Goal: Transaction & Acquisition: Purchase product/service

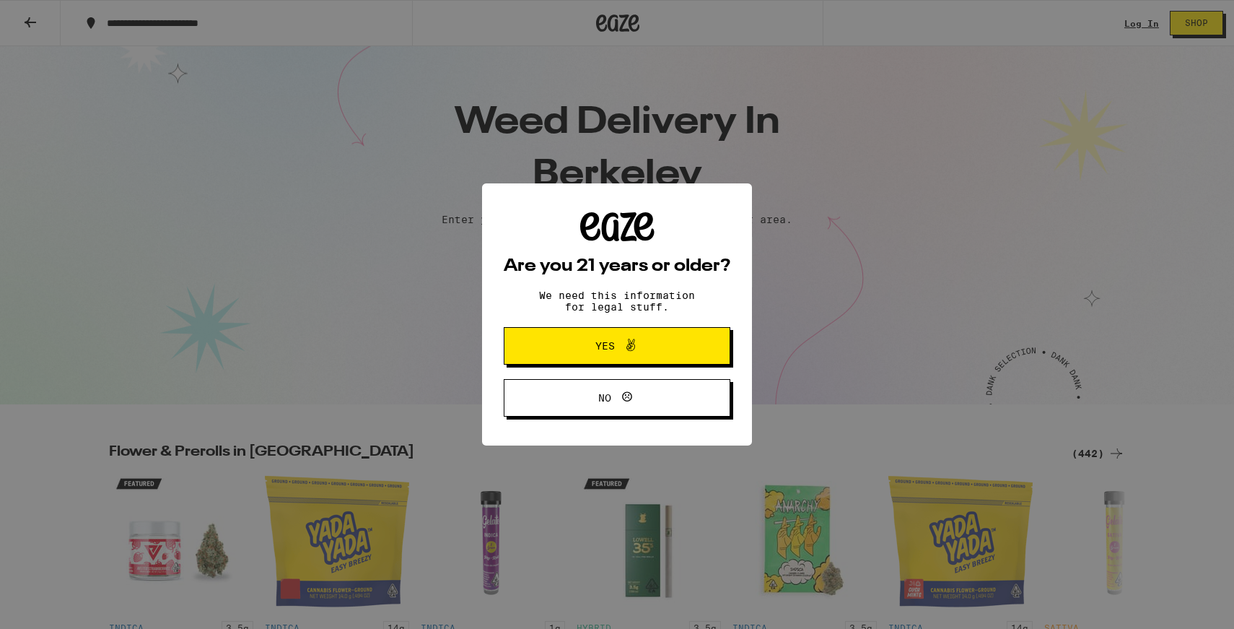
click at [634, 362] on button "Yes" at bounding box center [617, 346] width 227 height 38
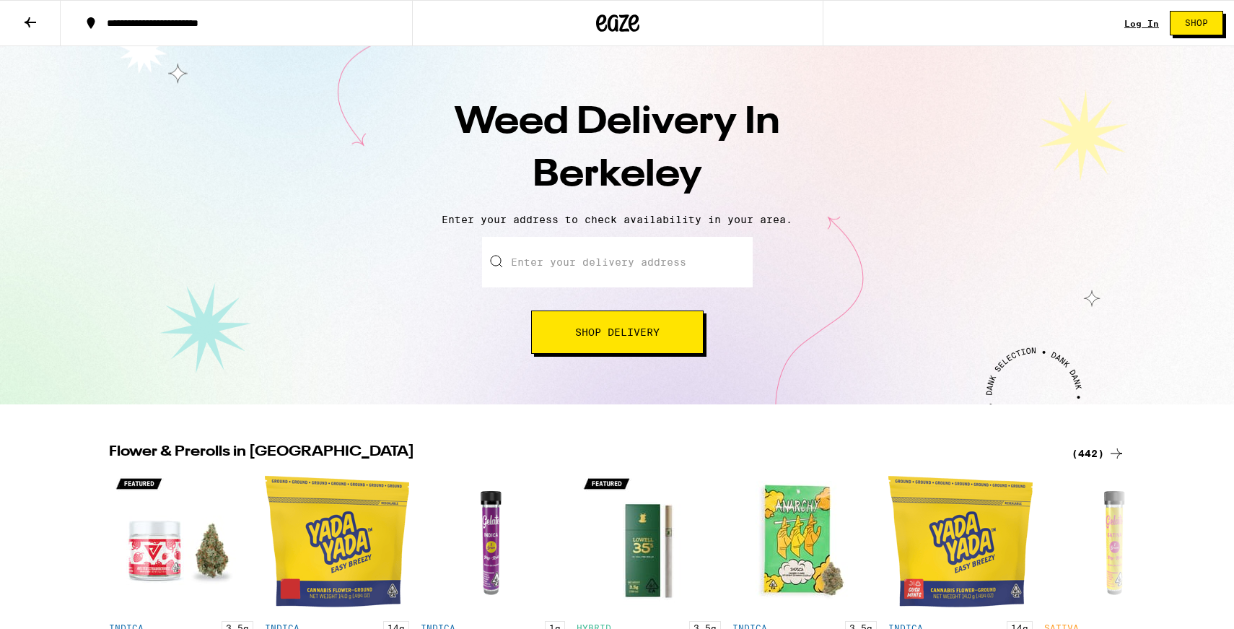
click at [609, 262] on input "Enter your delivery address" at bounding box center [617, 262] width 271 height 51
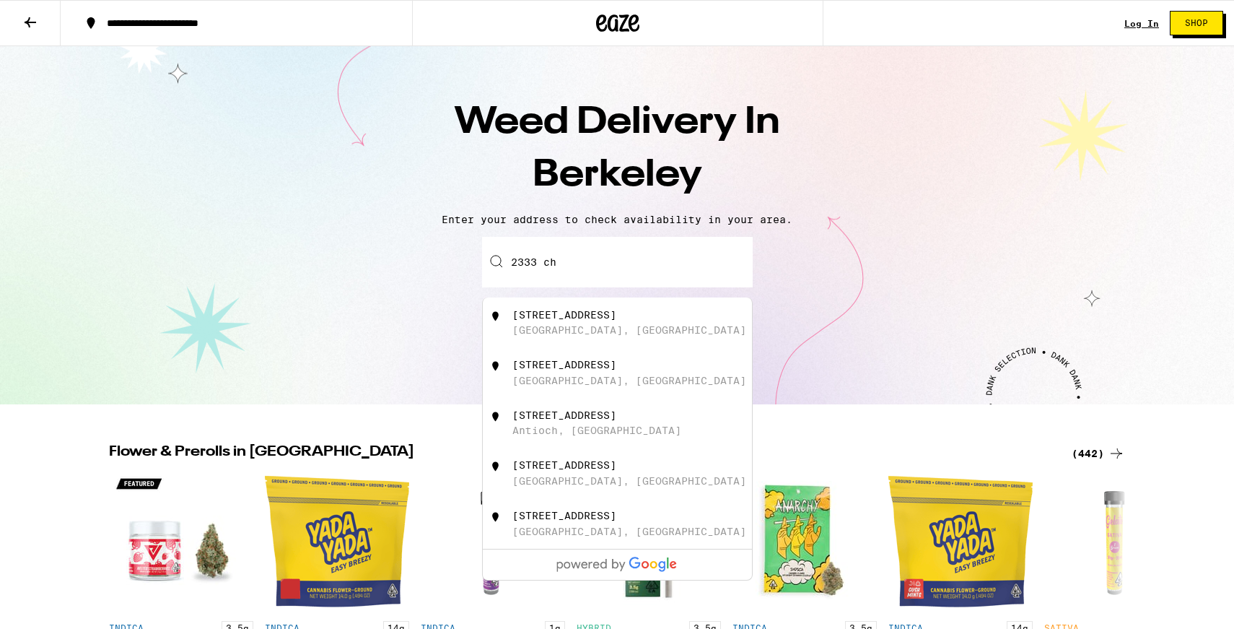
click at [634, 332] on div "[STREET_ADDRESS]" at bounding box center [641, 322] width 258 height 27
type input "[STREET_ADDRESS]"
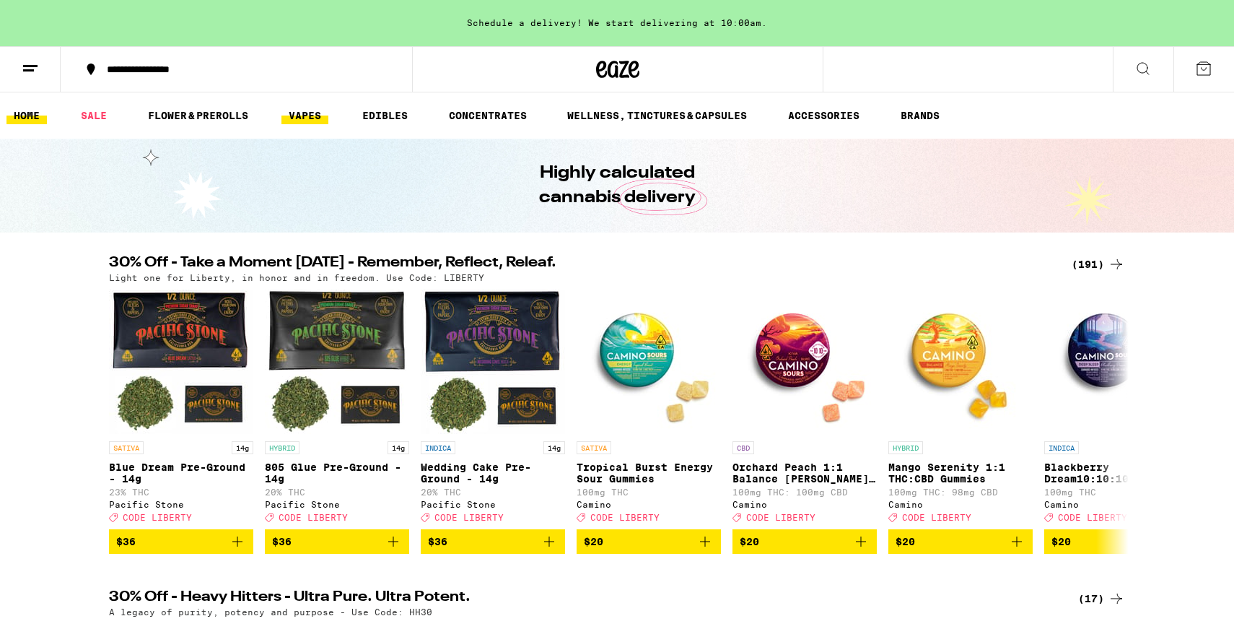
click at [320, 110] on link "VAPES" at bounding box center [304, 115] width 47 height 17
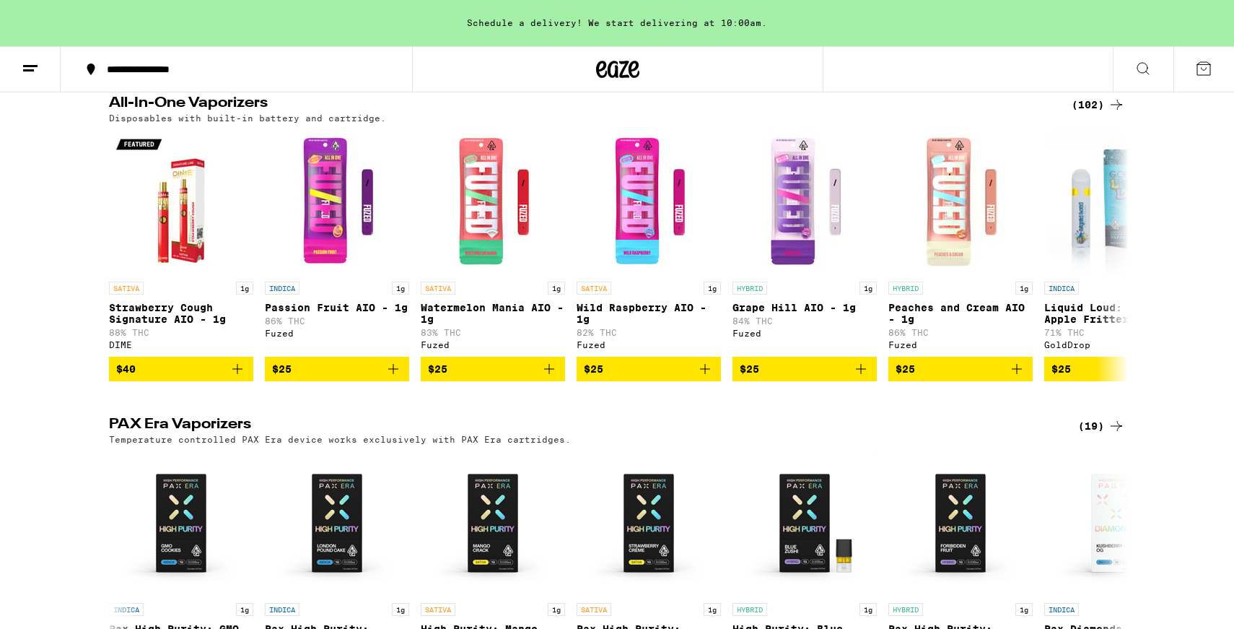
scroll to position [241, 0]
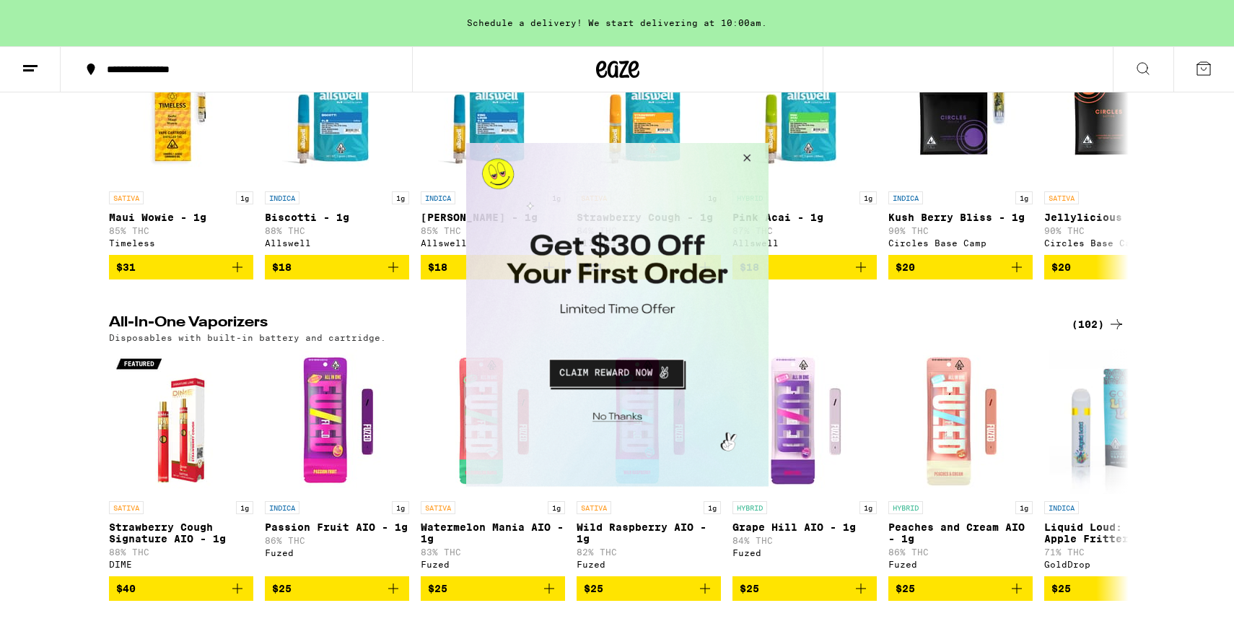
click at [748, 159] on button "Close Modal" at bounding box center [744, 159] width 39 height 35
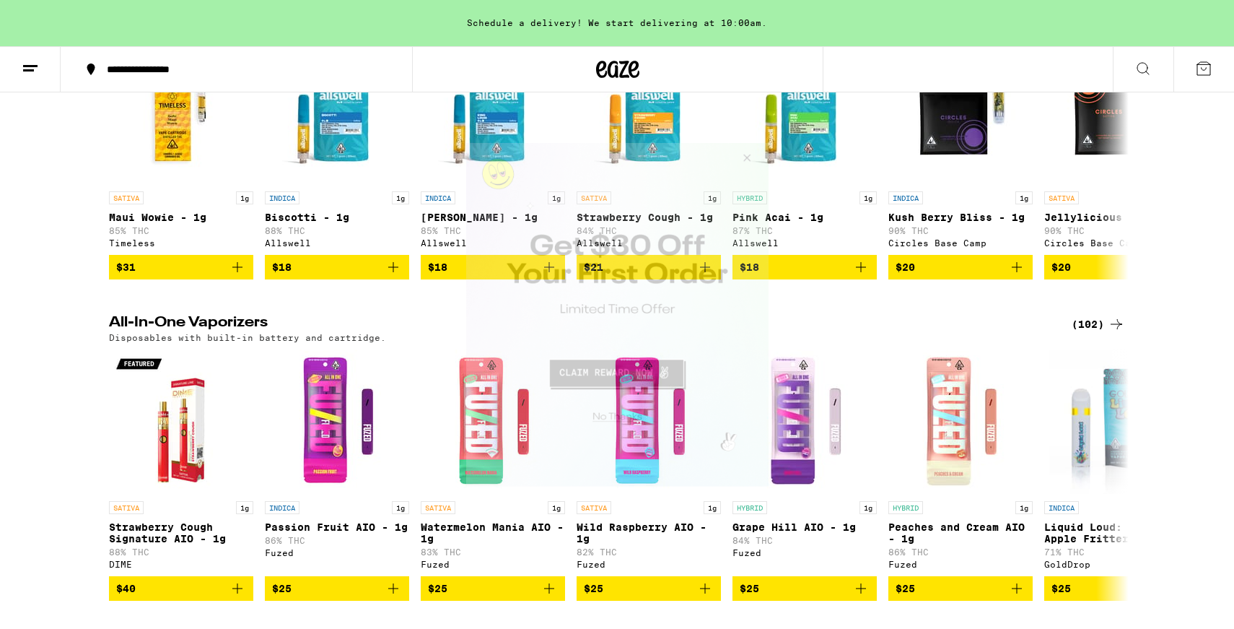
scroll to position [0, 0]
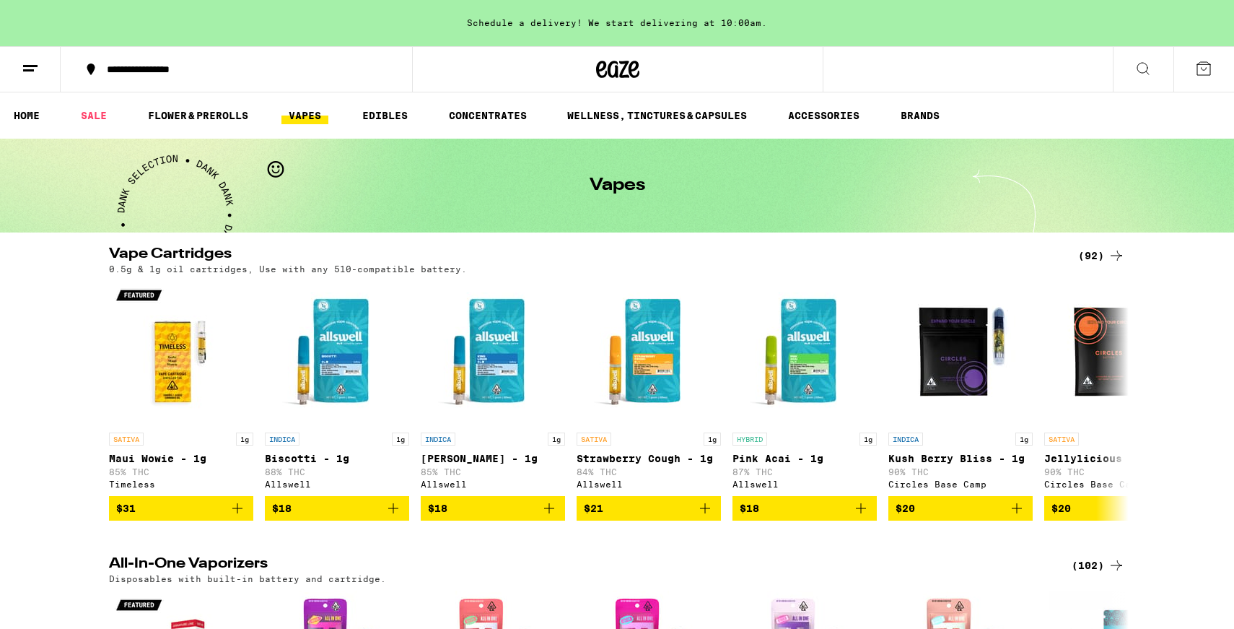
click at [1139, 71] on icon at bounding box center [1143, 68] width 17 height 17
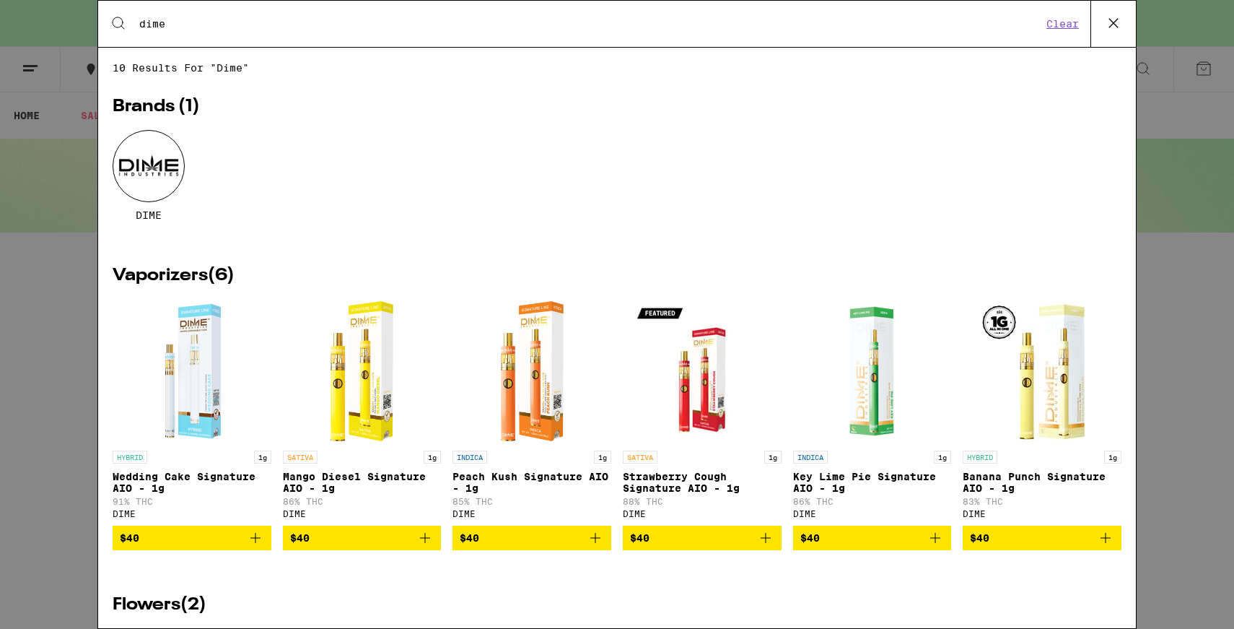
type input "dime"
click at [131, 149] on div at bounding box center [149, 166] width 72 height 72
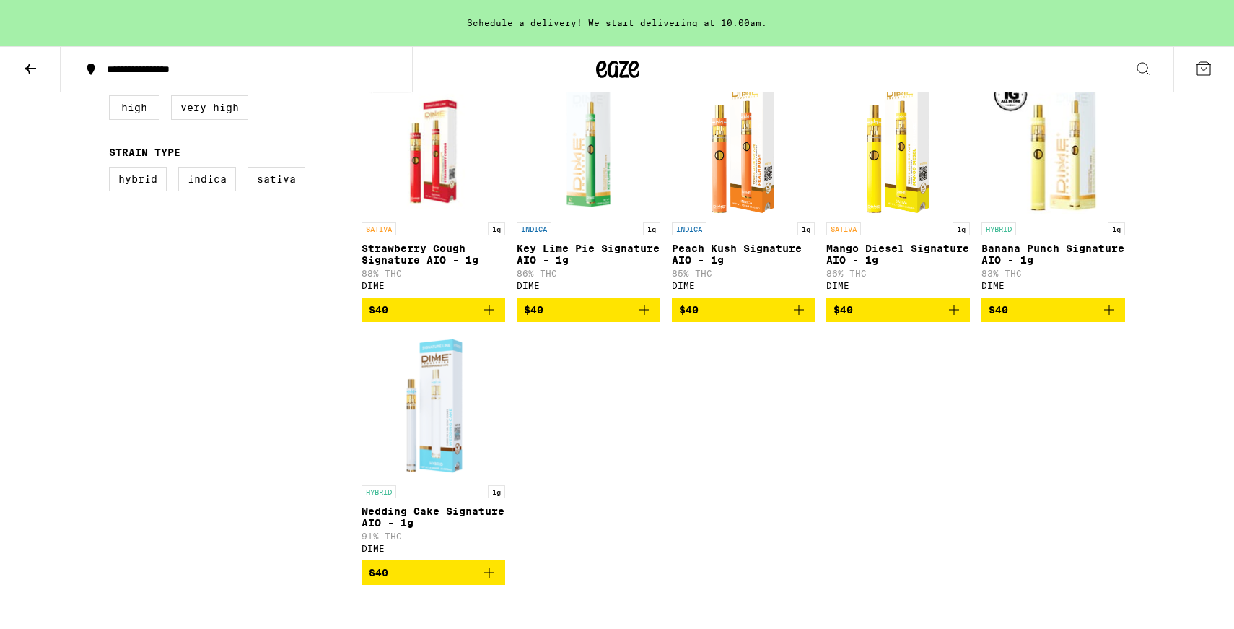
scroll to position [440, 0]
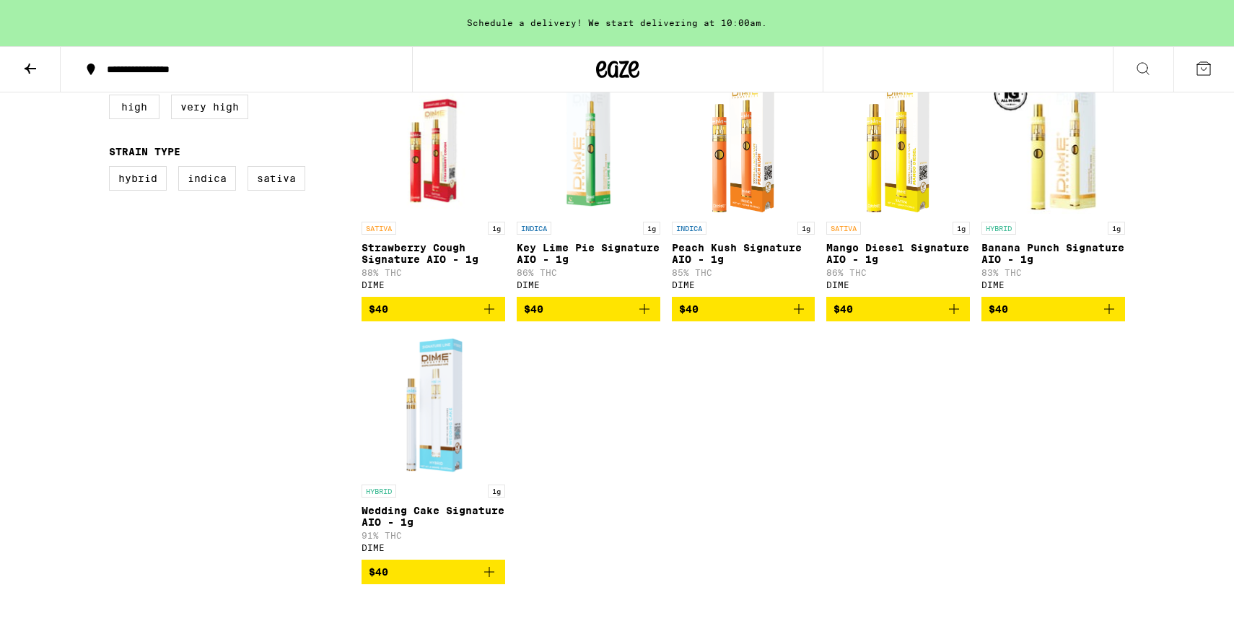
click at [445, 580] on span "$40" at bounding box center [433, 571] width 129 height 17
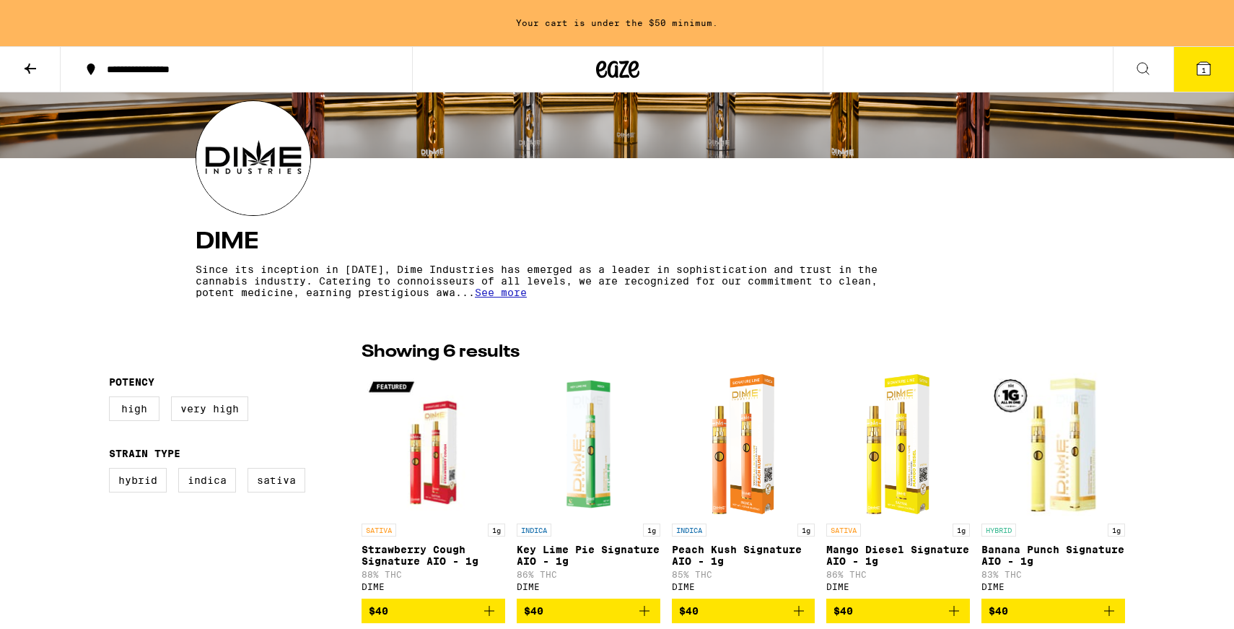
scroll to position [136, 0]
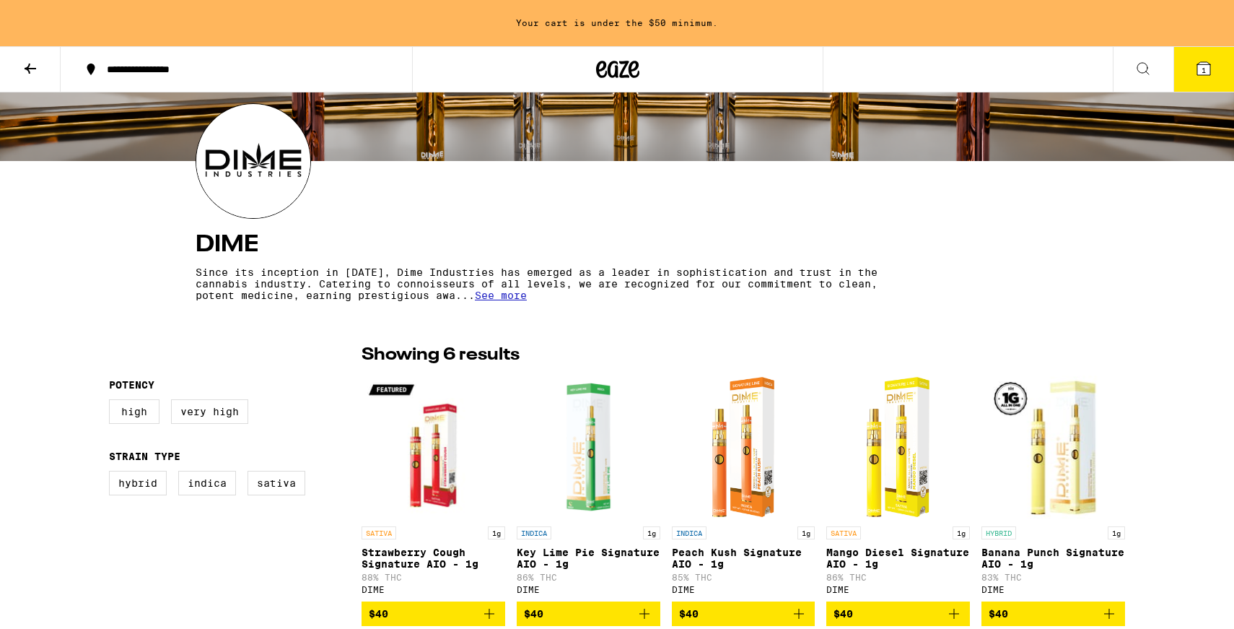
click at [31, 74] on icon at bounding box center [30, 68] width 17 height 17
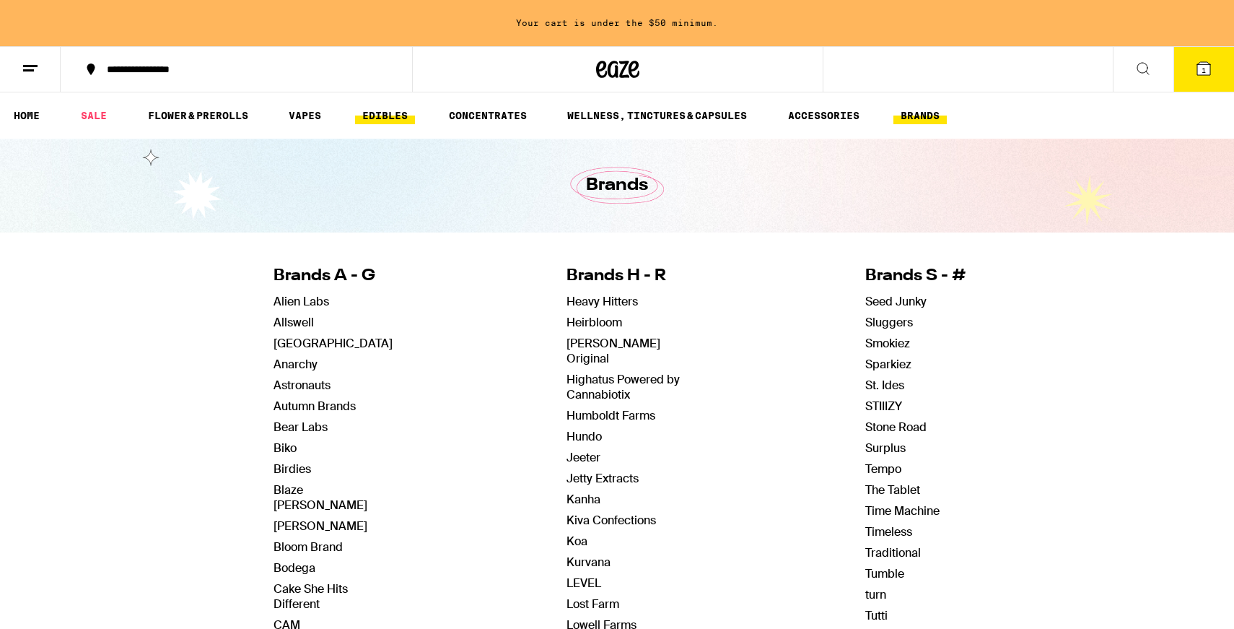
click at [404, 113] on link "EDIBLES" at bounding box center [385, 115] width 60 height 17
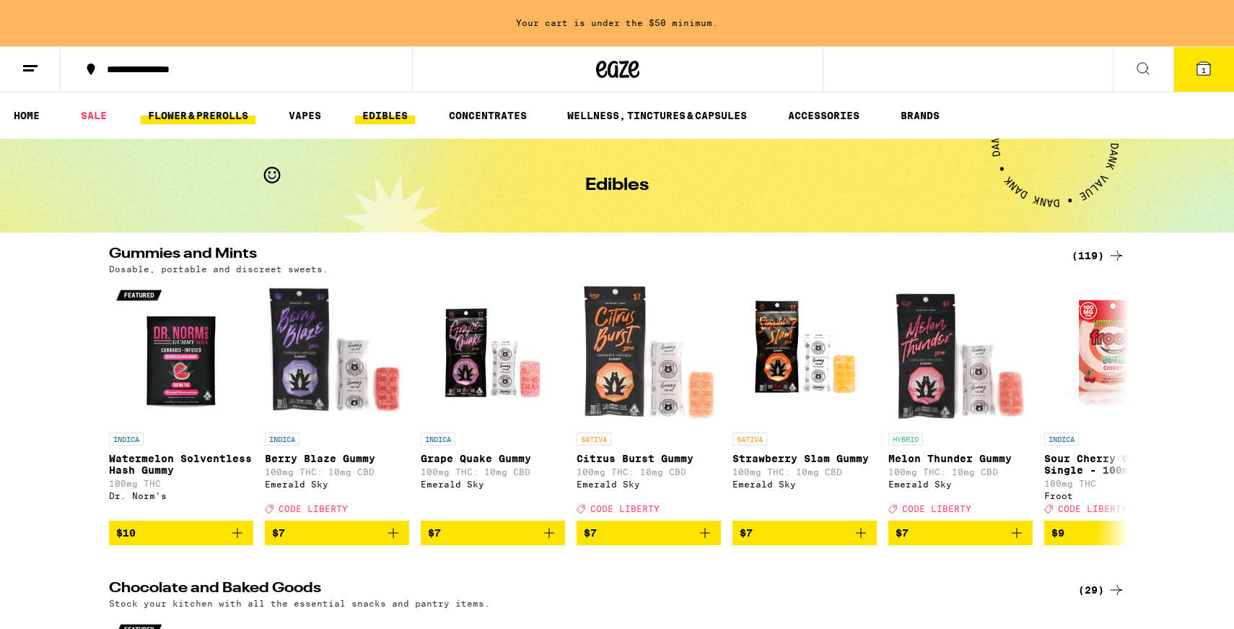
click at [185, 123] on link "FLOWER & PREROLLS" at bounding box center [198, 115] width 115 height 17
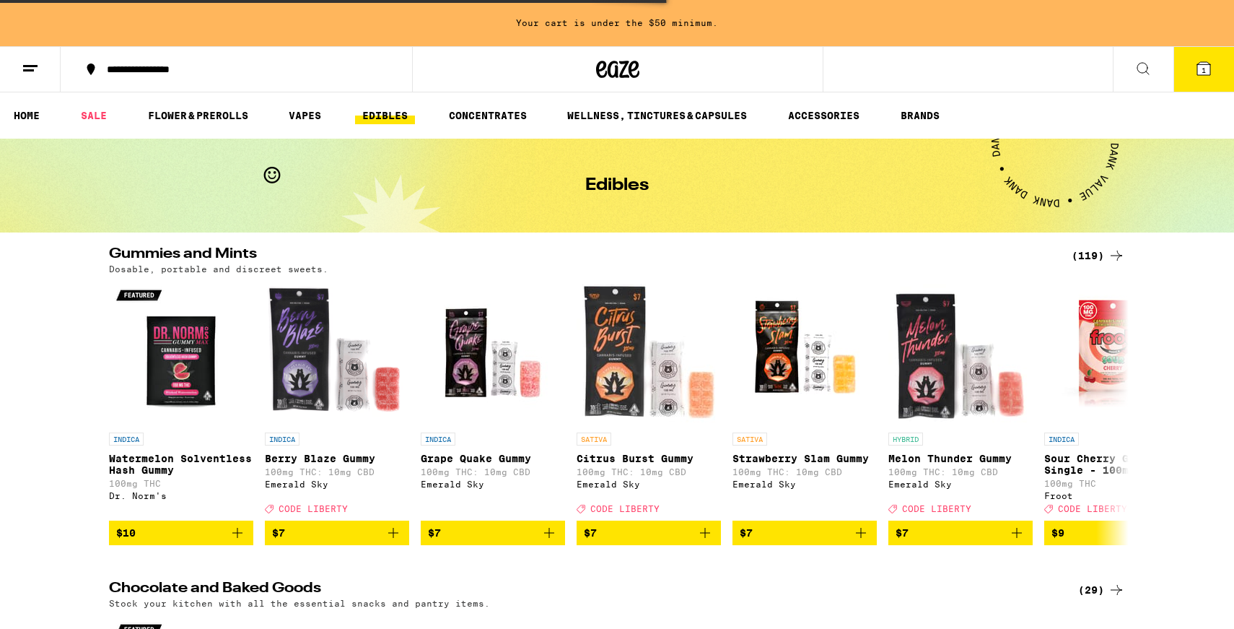
click at [38, 66] on icon at bounding box center [30, 68] width 17 height 17
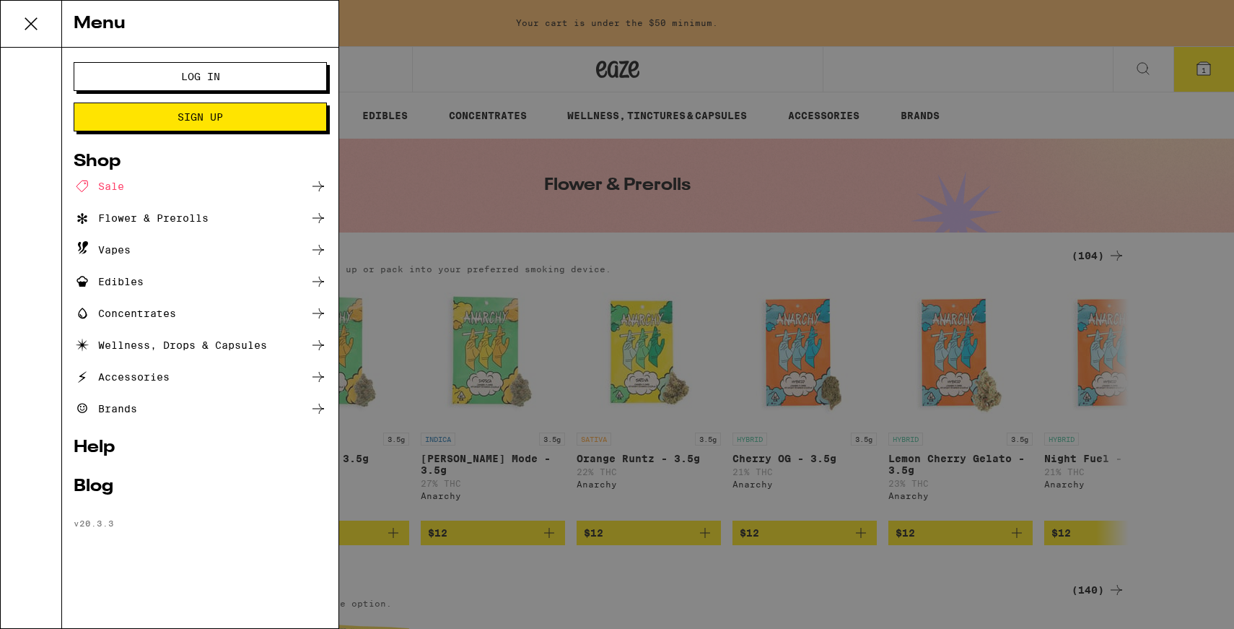
click at [248, 382] on div "Accessories" at bounding box center [200, 376] width 253 height 17
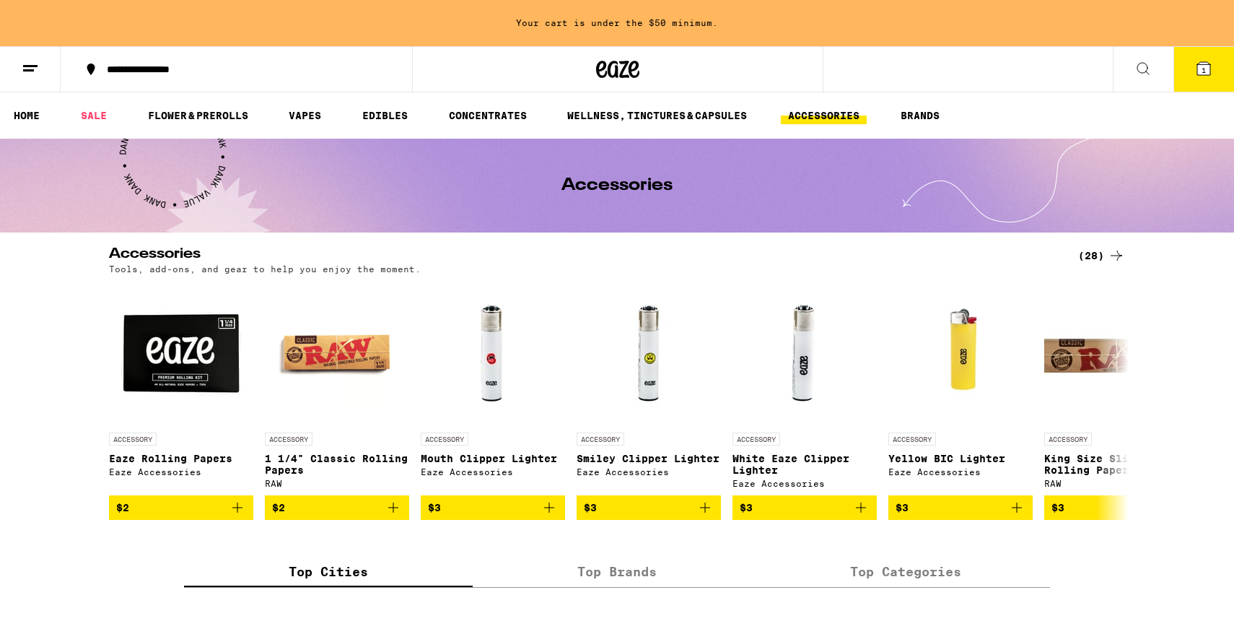
click at [1143, 61] on icon at bounding box center [1143, 68] width 17 height 17
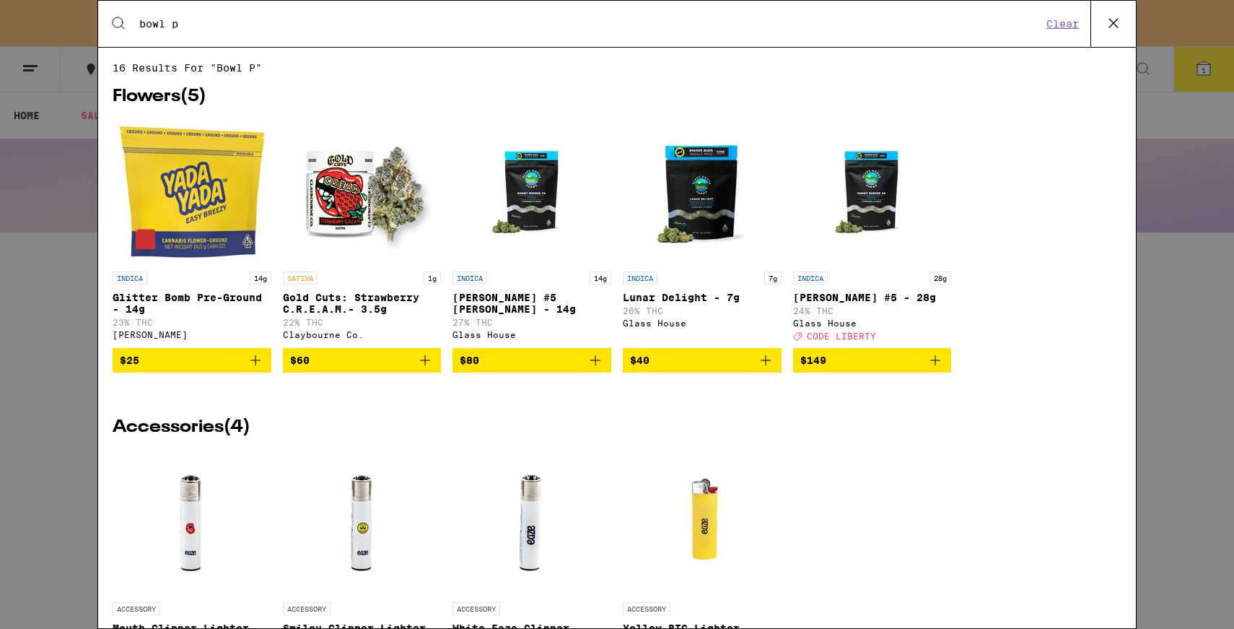
type input "bowl"
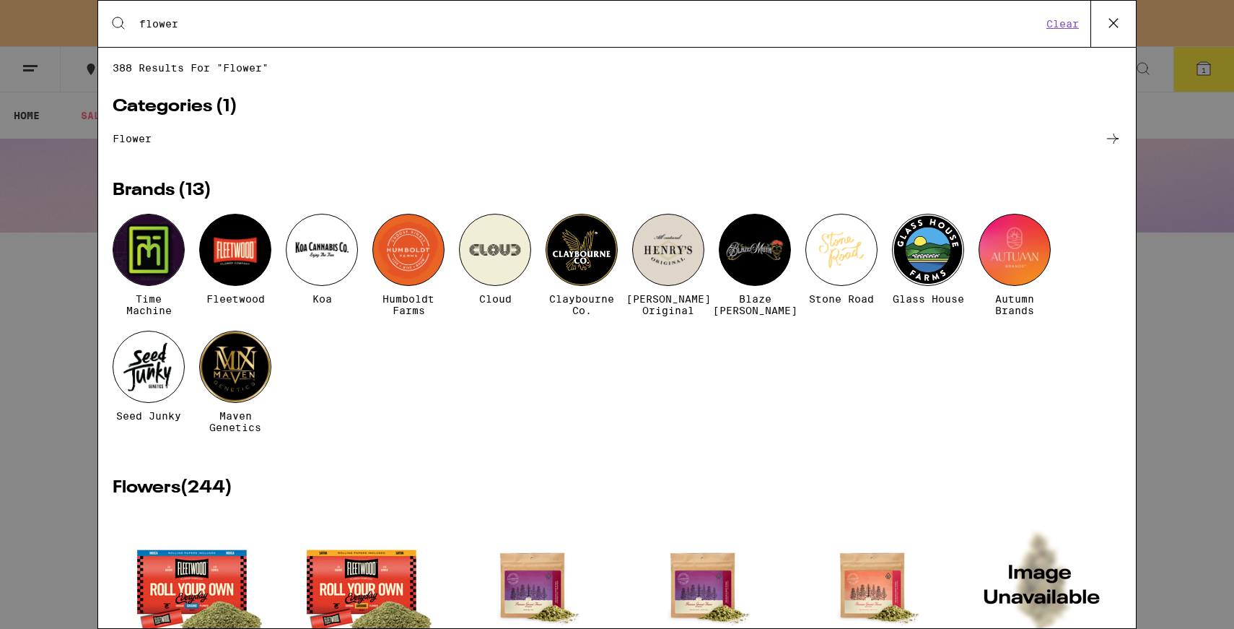
click at [283, 16] on div "Search for Products flower Clear" at bounding box center [617, 24] width 1038 height 46
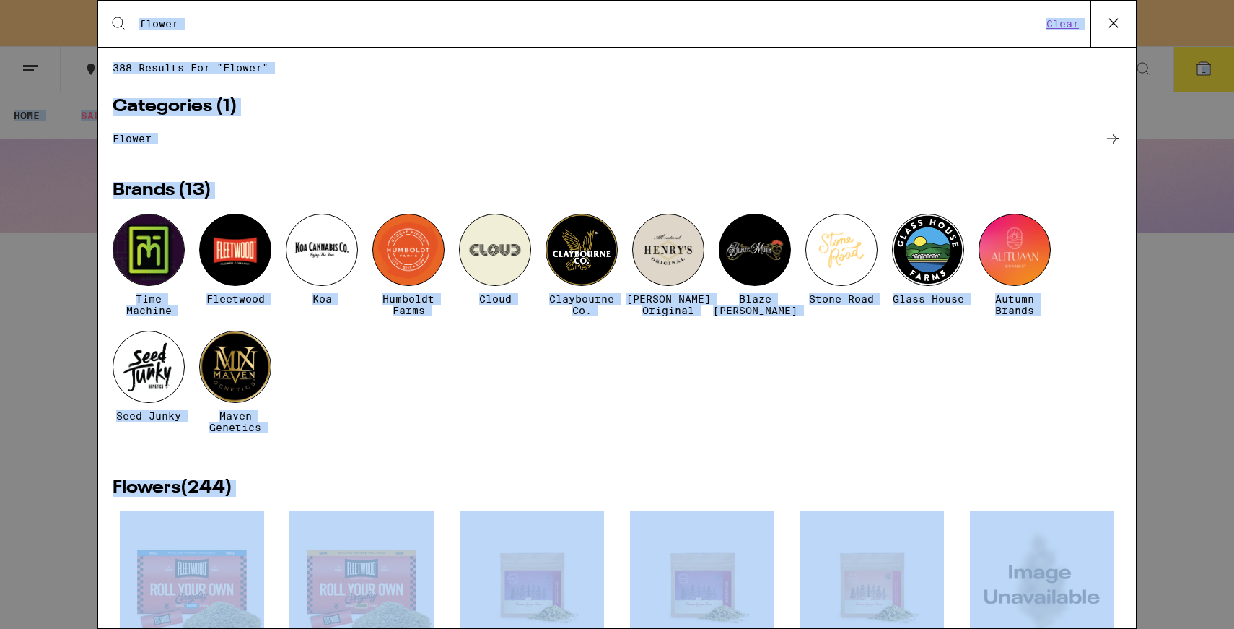
click at [283, 16] on div "Search for Products flower Clear" at bounding box center [617, 24] width 1038 height 46
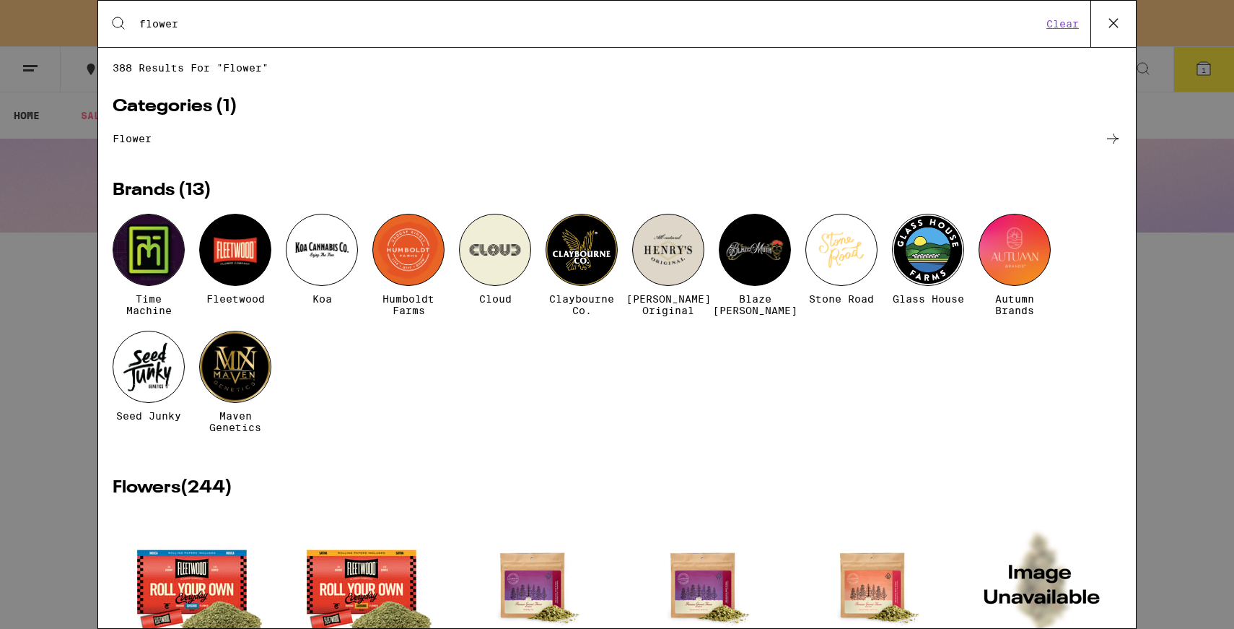
click at [249, 23] on input "flower" at bounding box center [591, 23] width 904 height 13
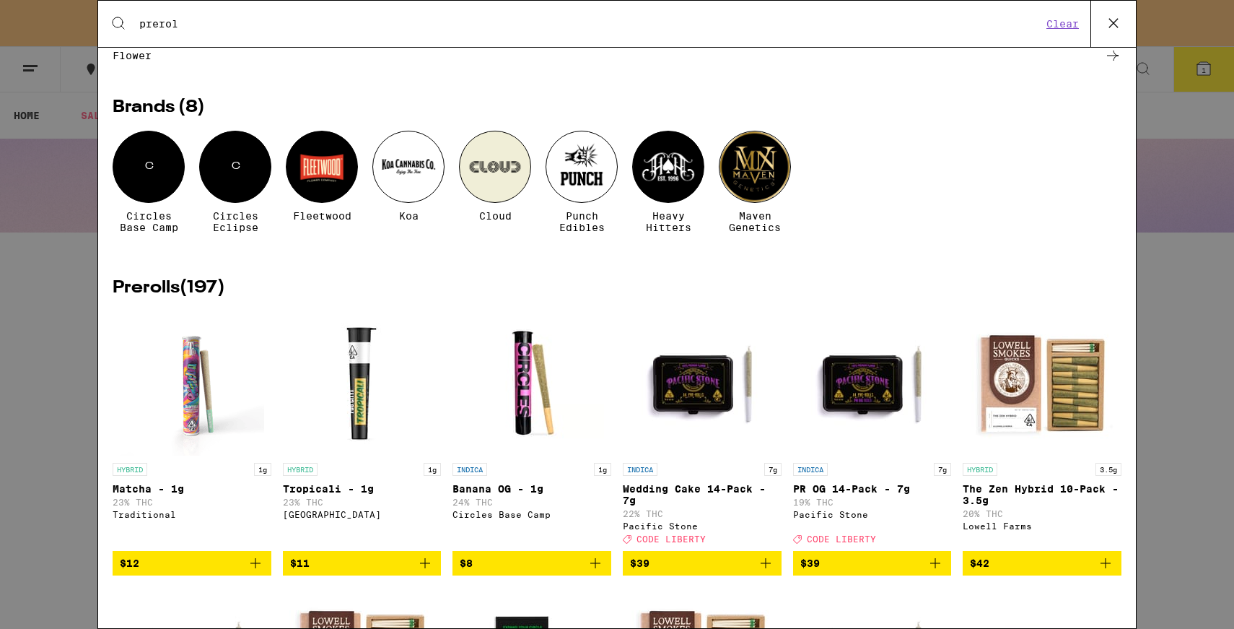
scroll to position [84, 0]
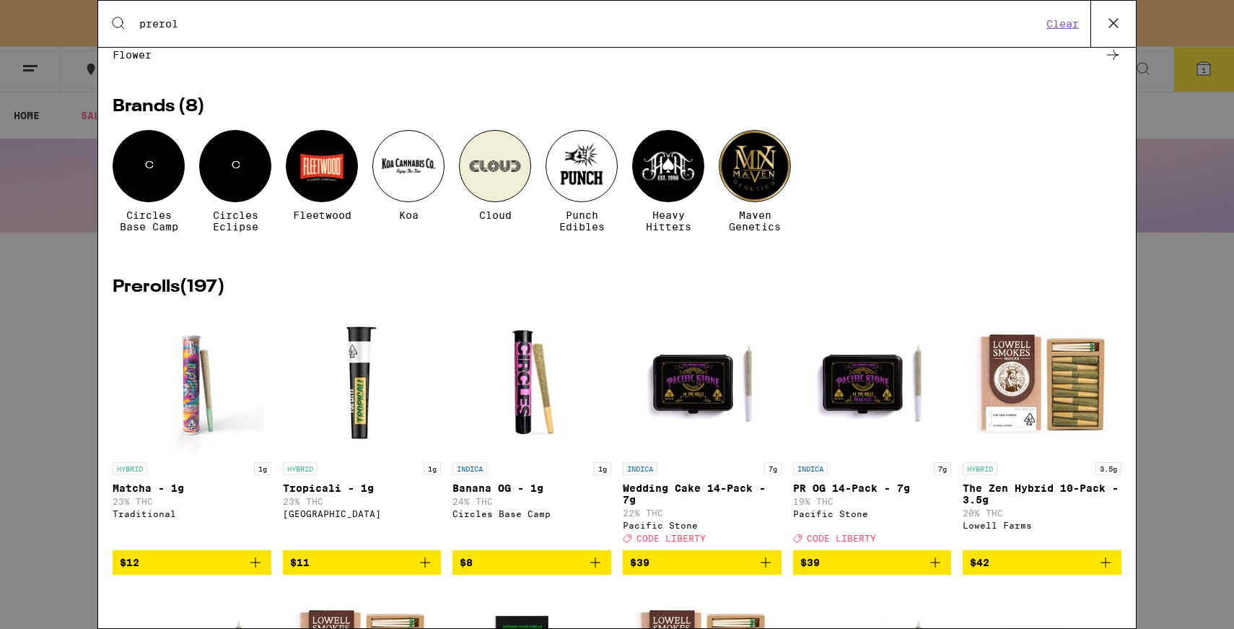
type input "prerol"
click at [514, 571] on span "$8" at bounding box center [532, 562] width 144 height 17
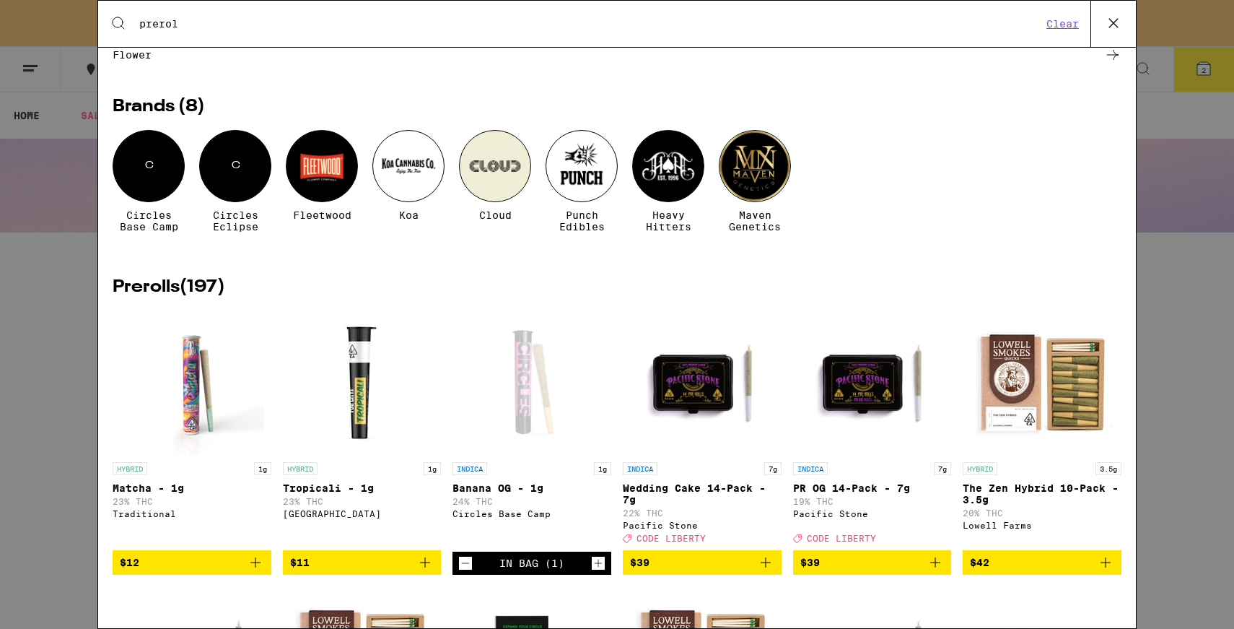
click at [1118, 29] on icon at bounding box center [1114, 23] width 22 height 22
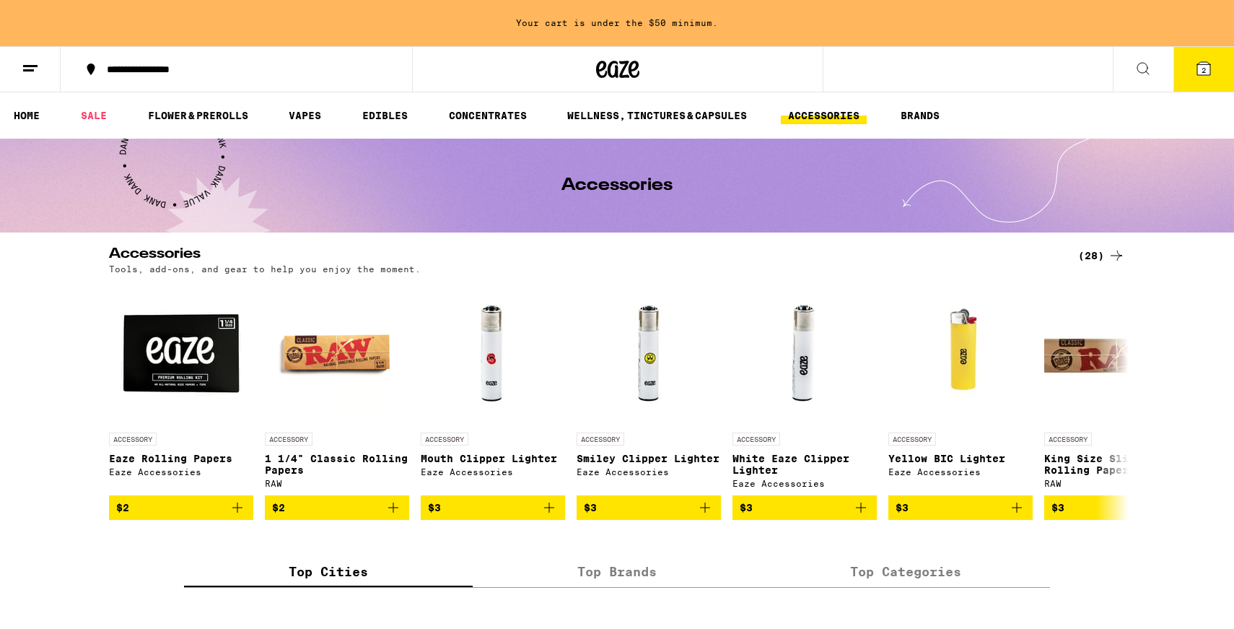
click at [1198, 79] on button "2" at bounding box center [1204, 69] width 61 height 45
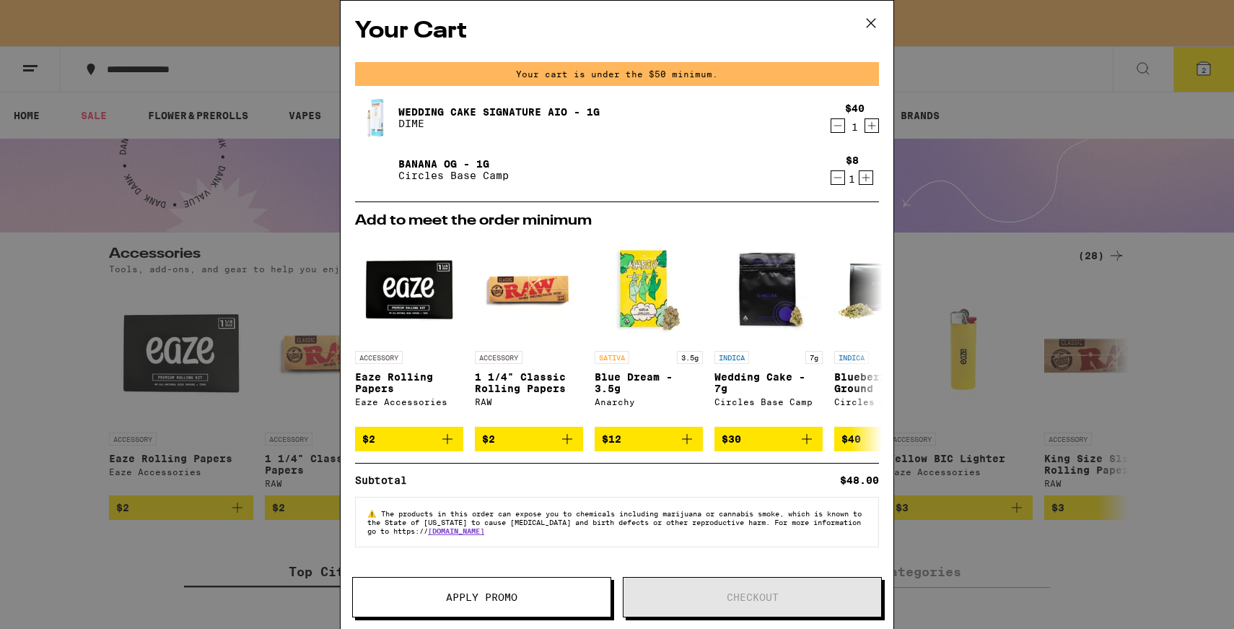
click at [870, 178] on icon "Increment" at bounding box center [866, 177] width 13 height 17
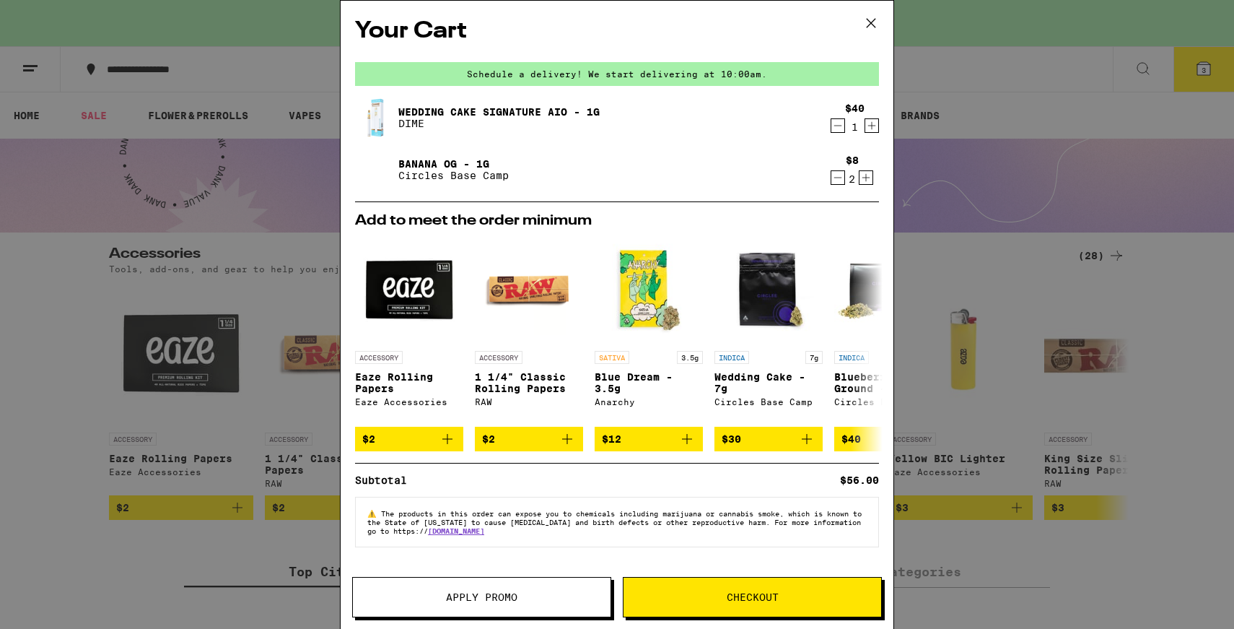
click at [756, 600] on span "Checkout" at bounding box center [753, 597] width 52 height 10
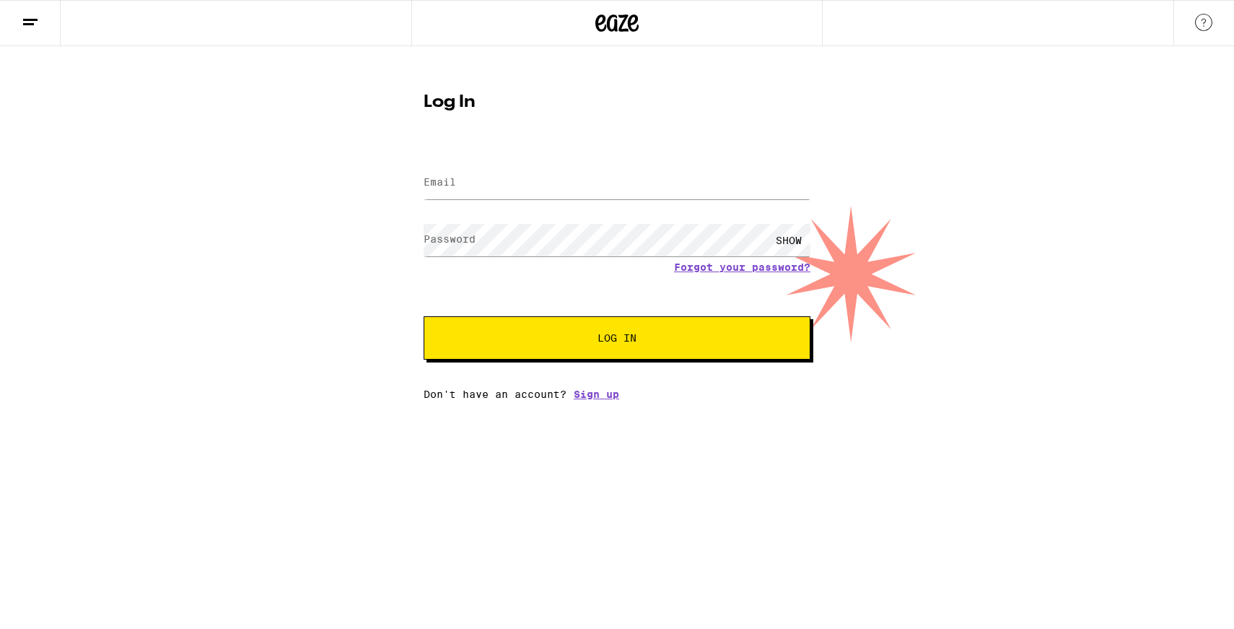
click at [623, 164] on div at bounding box center [617, 183] width 387 height 43
click at [611, 400] on link "Sign up" at bounding box center [596, 394] width 45 height 12
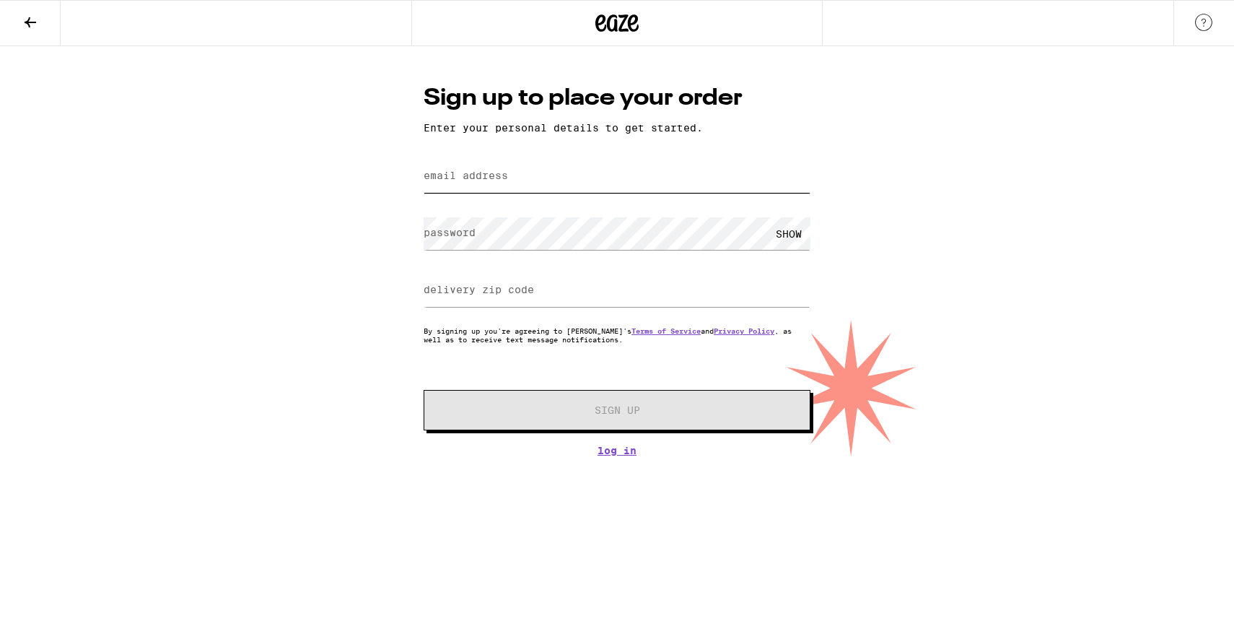
click at [571, 173] on input "email address" at bounding box center [617, 176] width 387 height 32
type input "[EMAIL_ADDRESS][DOMAIN_NAME]"
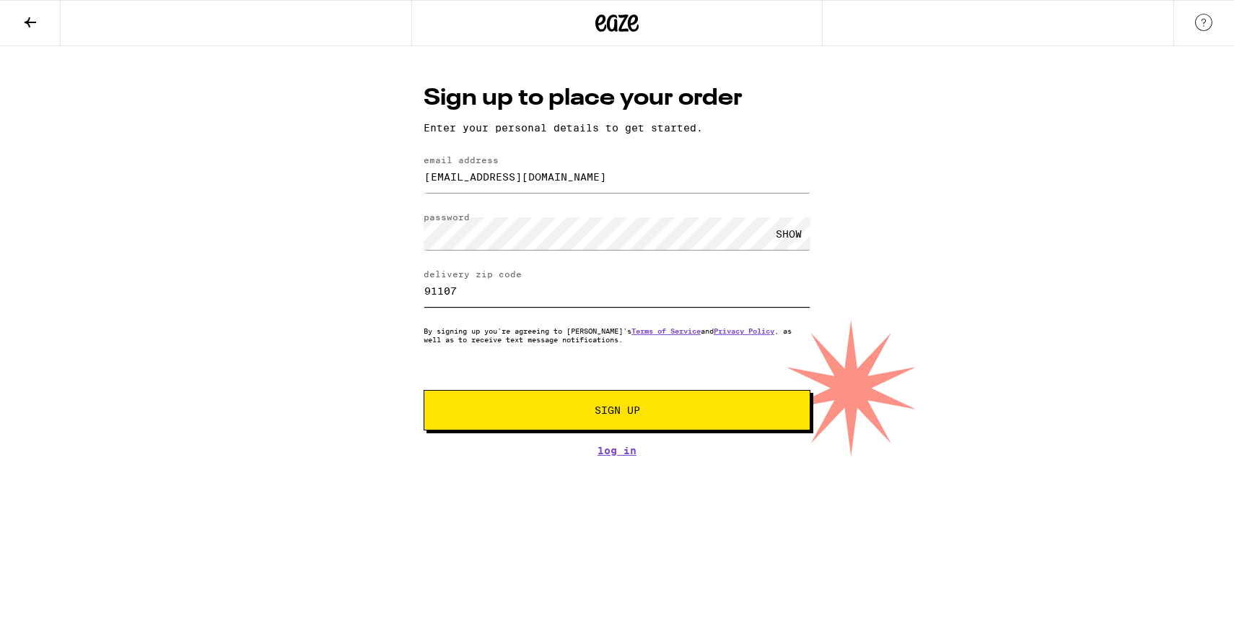
click at [625, 301] on input "91107" at bounding box center [617, 290] width 387 height 32
type input "947"
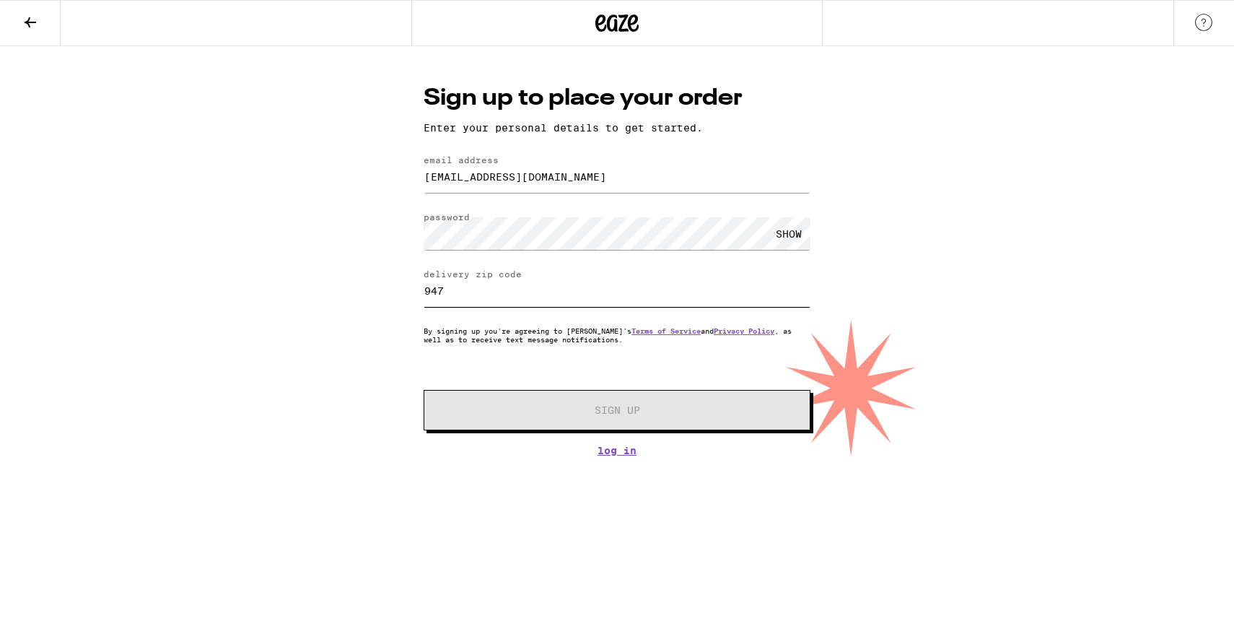
type input "94704"
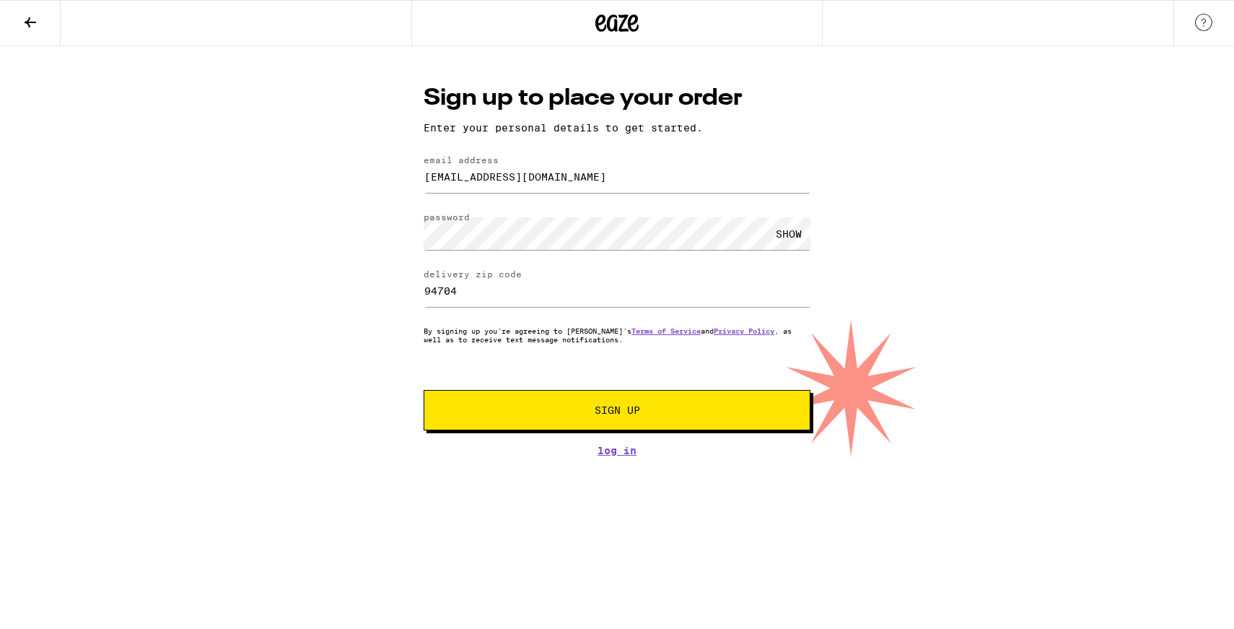
click at [540, 415] on span "Sign Up" at bounding box center [616, 410] width 287 height 10
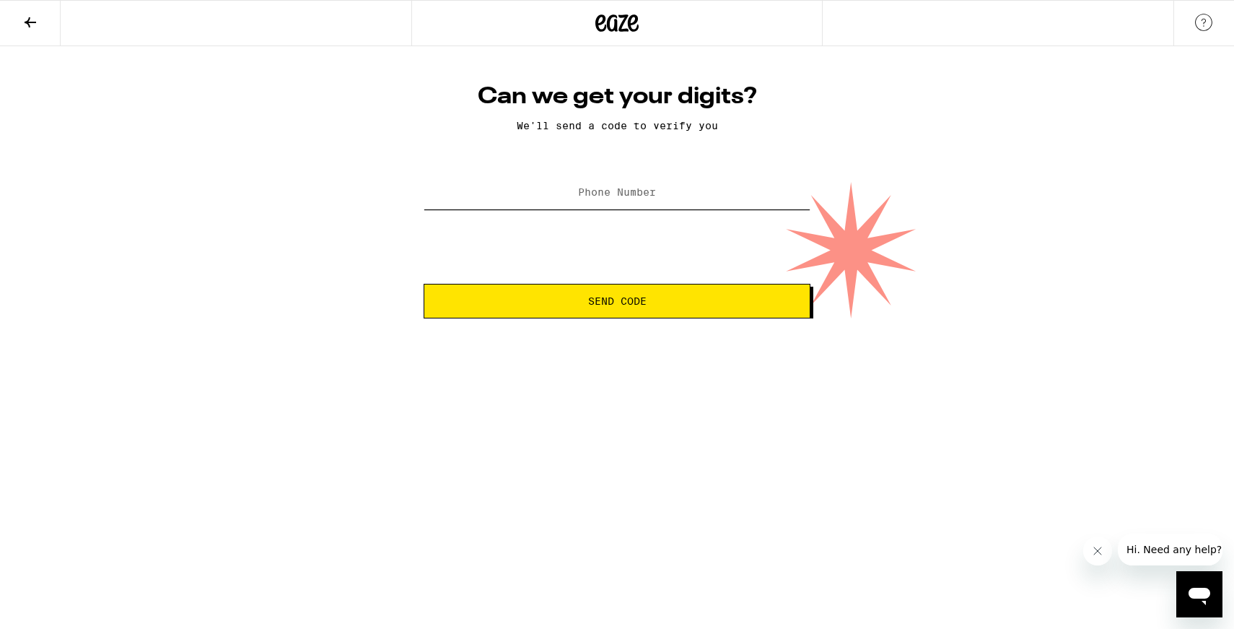
click at [690, 200] on input "Phone Number" at bounding box center [617, 193] width 387 height 32
click at [606, 188] on input "[PHONE_NUMBER]" at bounding box center [617, 193] width 387 height 32
type input "[PHONE_NUMBER]"
click at [684, 302] on span "Send Code" at bounding box center [617, 301] width 362 height 10
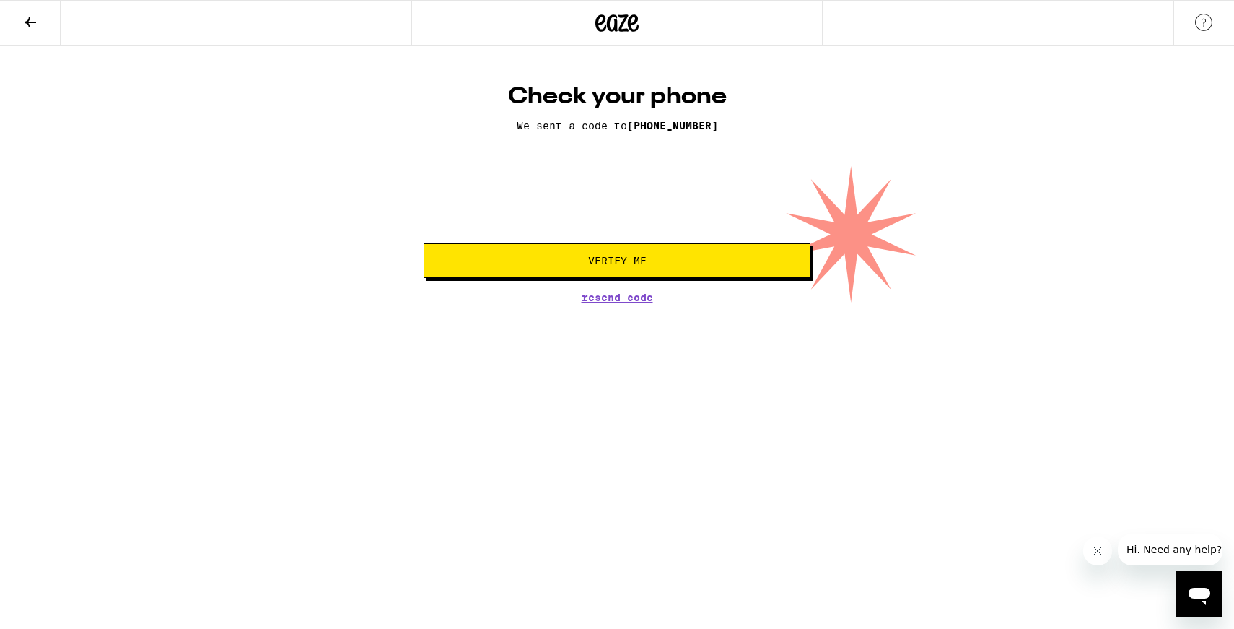
click at [552, 201] on input "tel" at bounding box center [552, 193] width 29 height 43
type input "8"
type input "6"
type input "8"
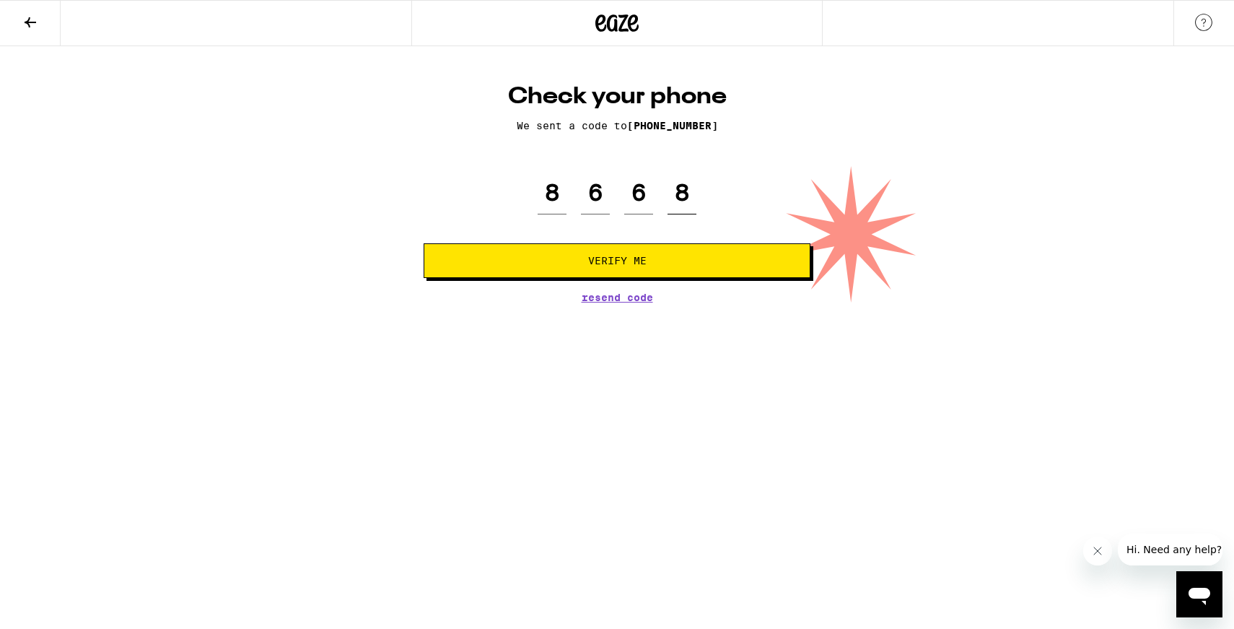
click at [424, 243] on button "Verify Me" at bounding box center [617, 260] width 387 height 35
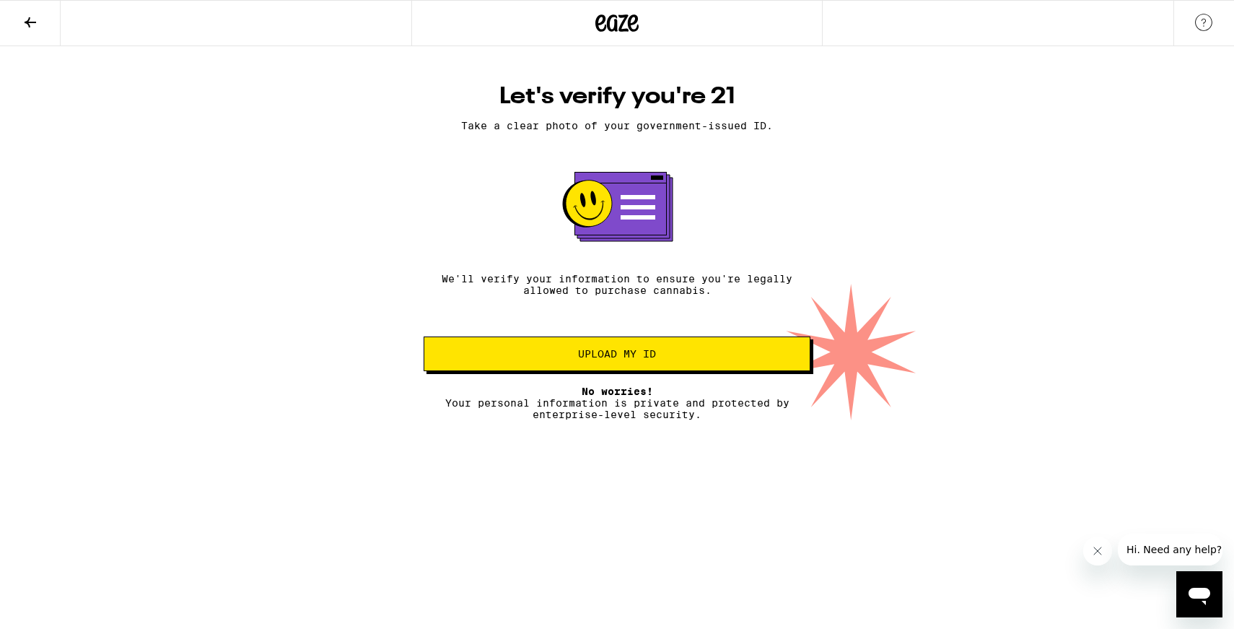
click at [1213, 593] on div "Open messaging window" at bounding box center [1199, 593] width 43 height 43
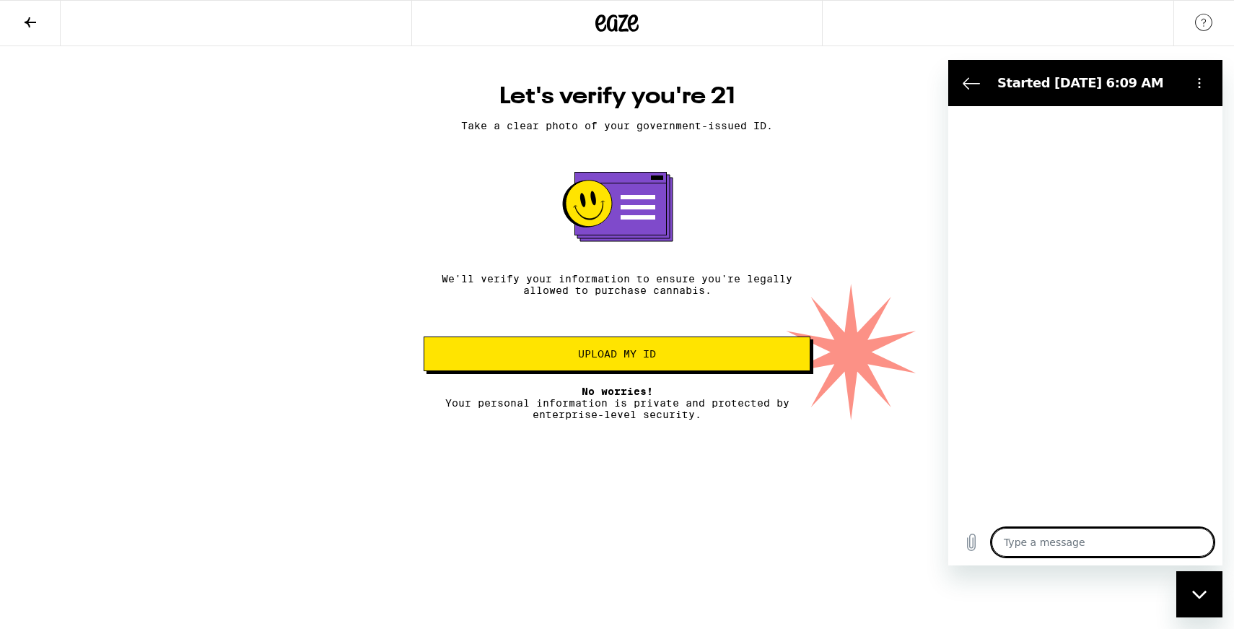
type textarea "x"
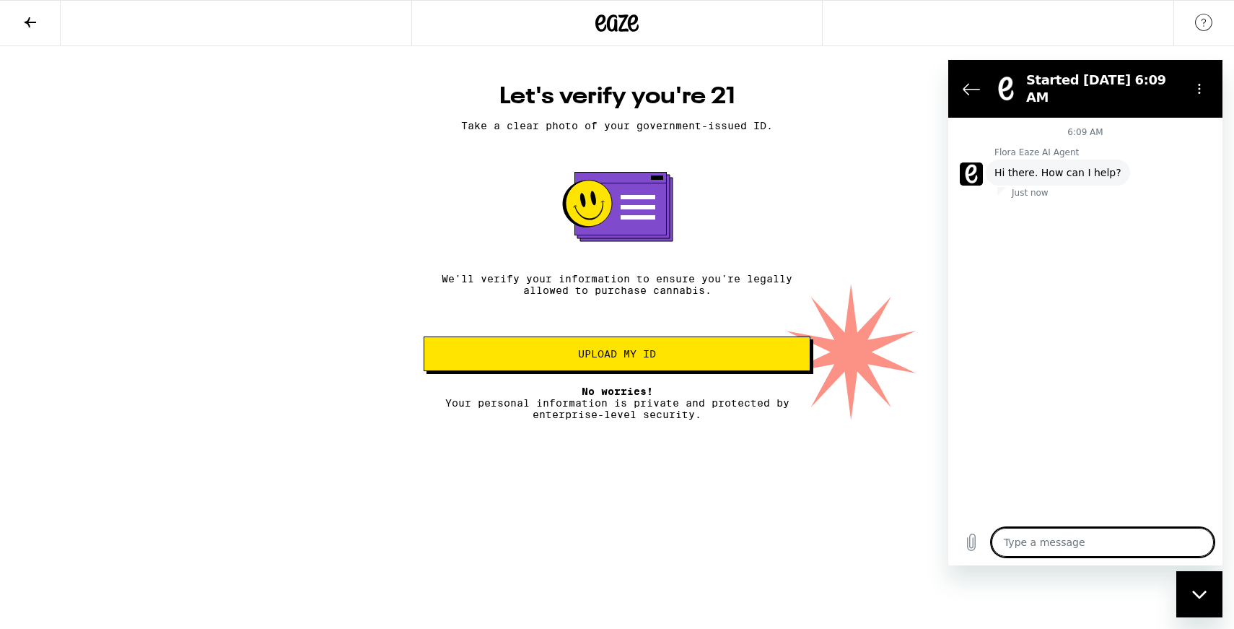
type textarea "i"
type textarea "x"
type textarea "im"
type textarea "x"
type textarea "im"
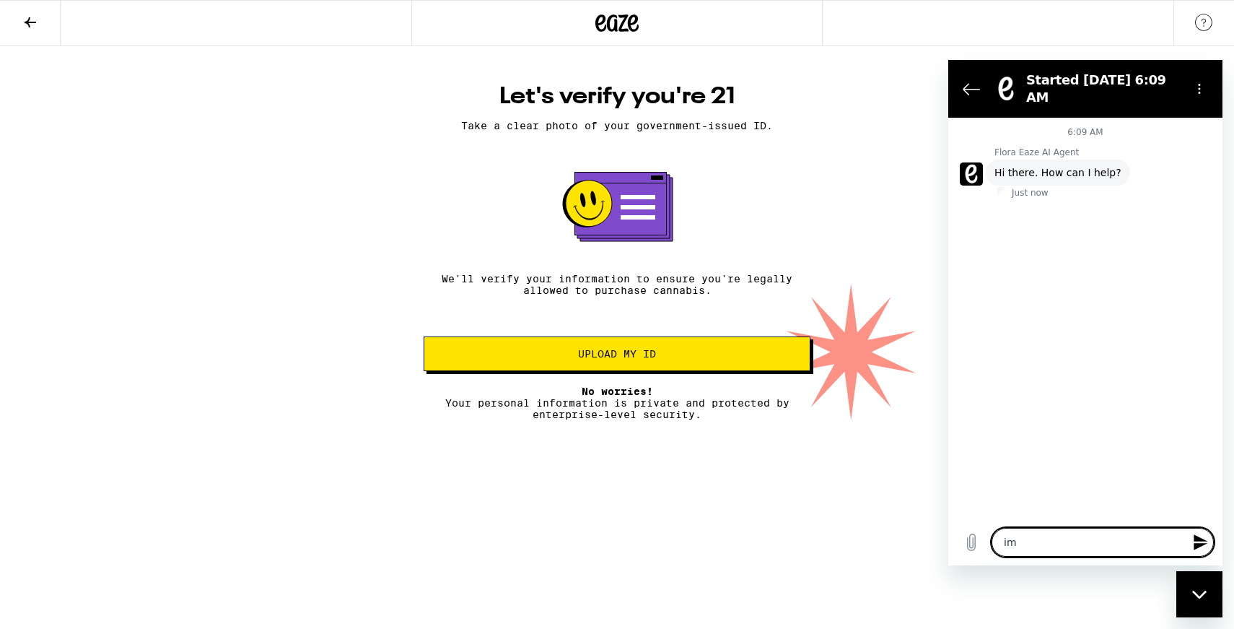
type textarea "x"
type textarea "im 2"
type textarea "x"
type textarea "im 20"
type textarea "x"
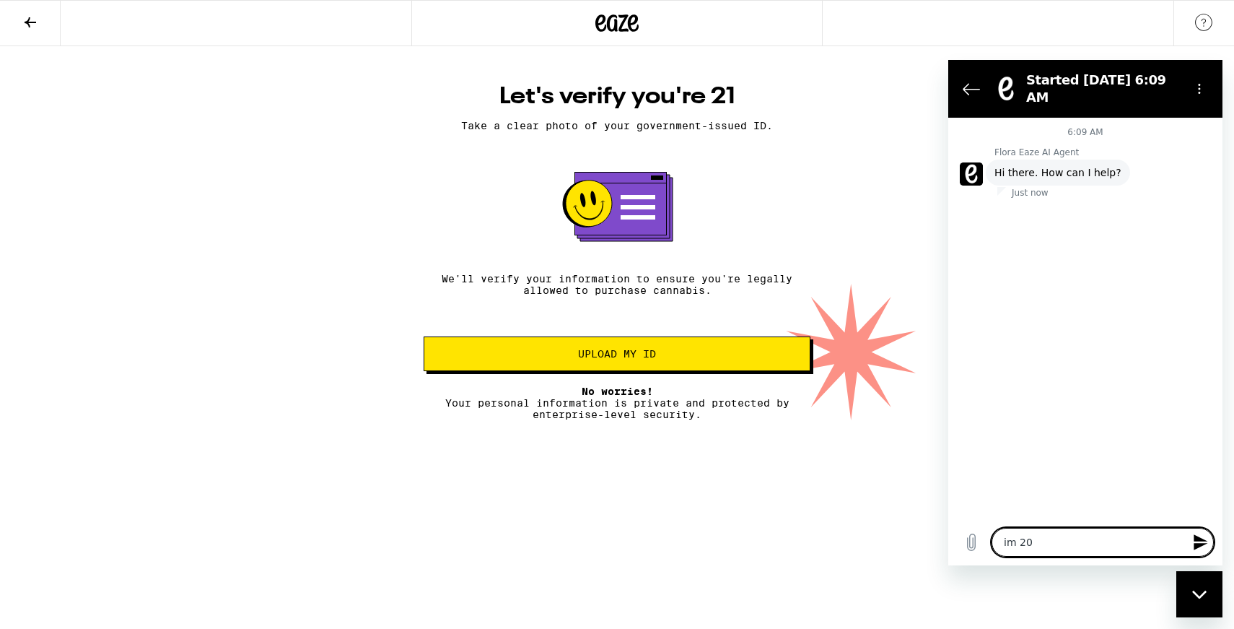
type textarea "im 20"
type textarea "x"
type textarea "im 20 a"
type textarea "x"
type textarea "im 20 an"
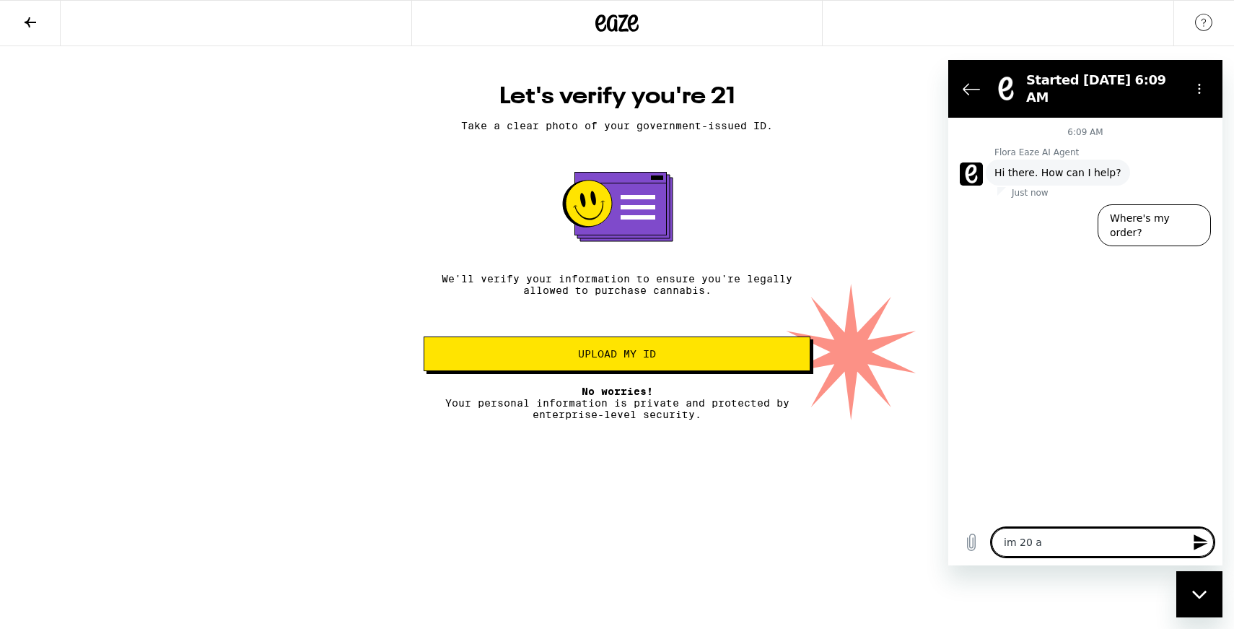
type textarea "x"
type textarea "im 20 and"
type textarea "x"
type textarea "im 20 and"
type textarea "x"
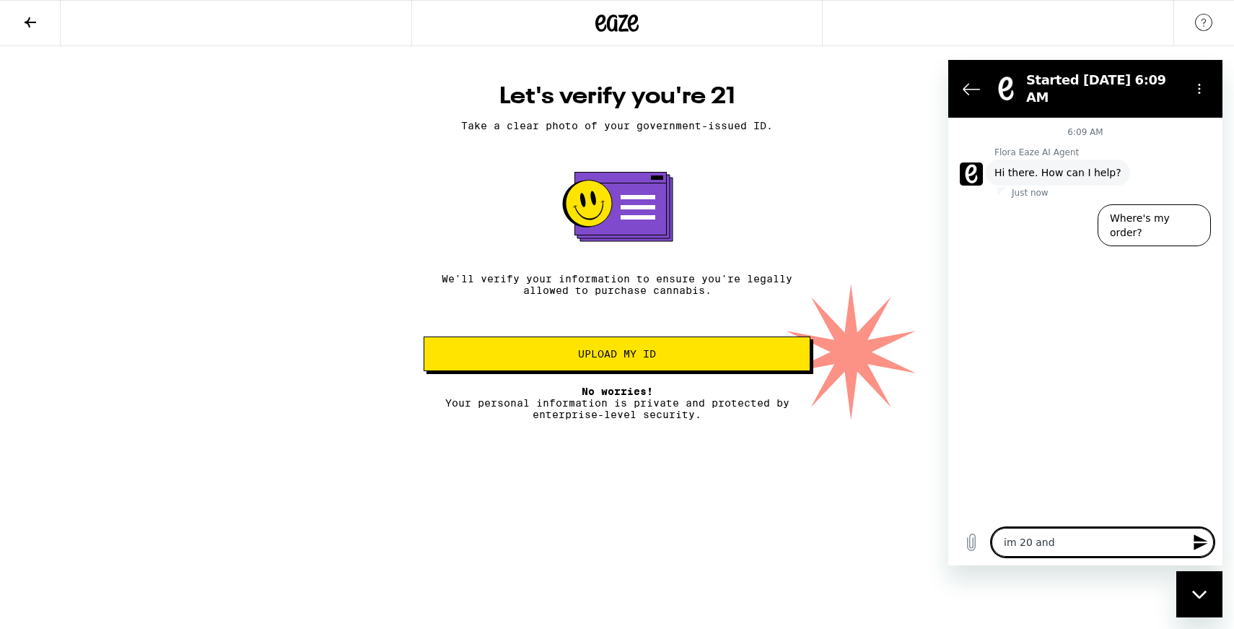
type textarea "im 20 and h"
type textarea "x"
type textarea "im 20 and ha"
type textarea "x"
type textarea "im 20 and hav"
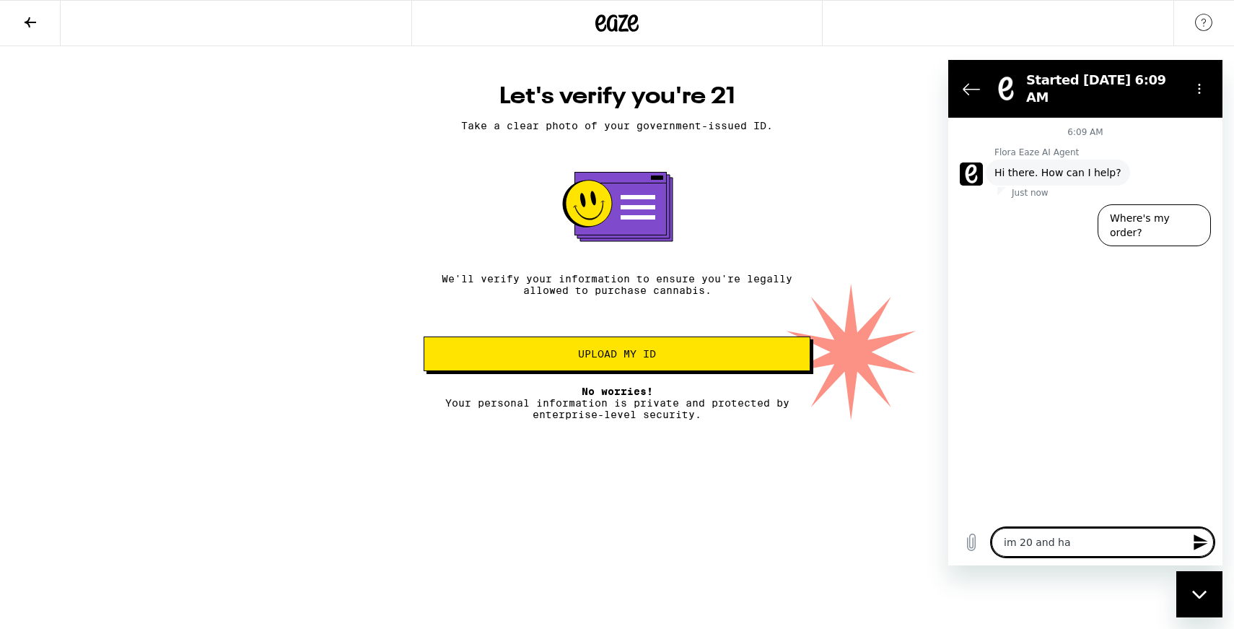
type textarea "x"
type textarea "im 20 and have"
type textarea "x"
type textarea "im 20 and have"
type textarea "x"
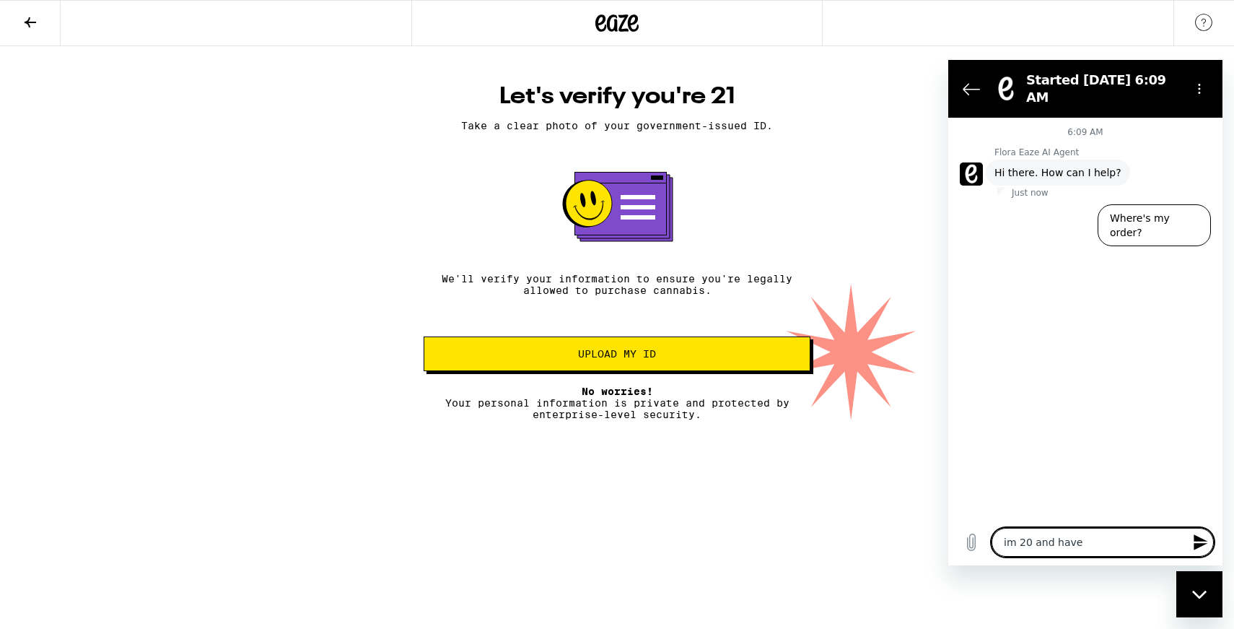
type textarea "im 20 and have a"
type textarea "x"
type textarea "im 20 and have a"
type textarea "x"
type textarea "im 20 and have a m"
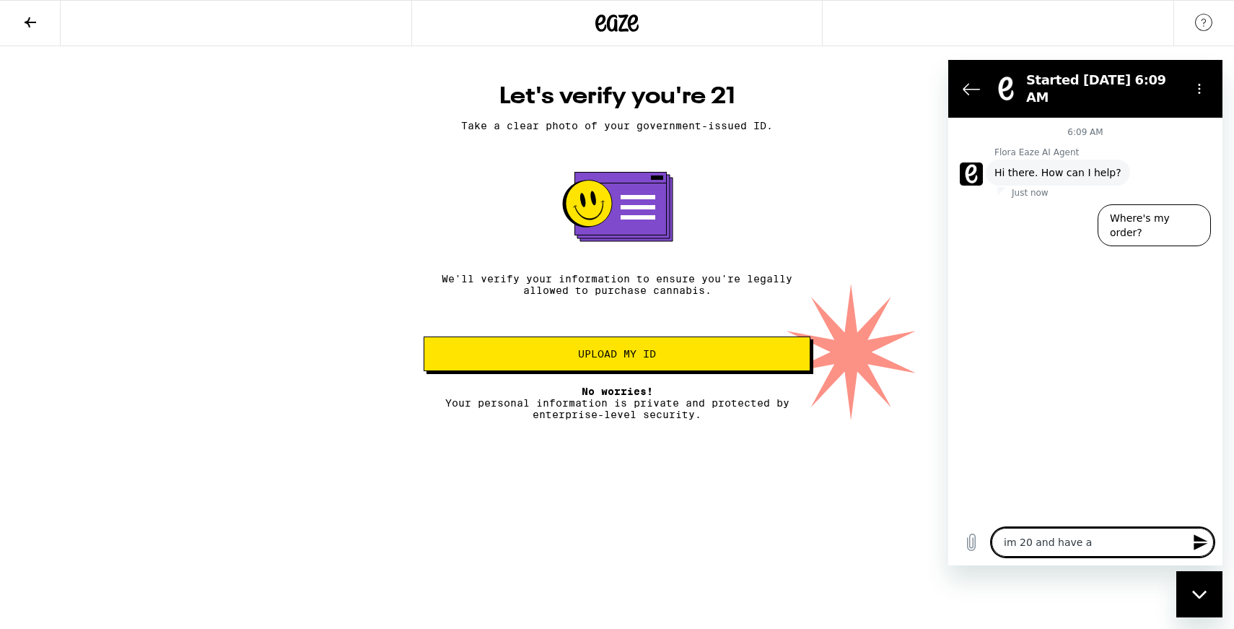
type textarea "x"
type textarea "im 20 and have a me"
type textarea "x"
type textarea "im 20 and have a med"
type textarea "x"
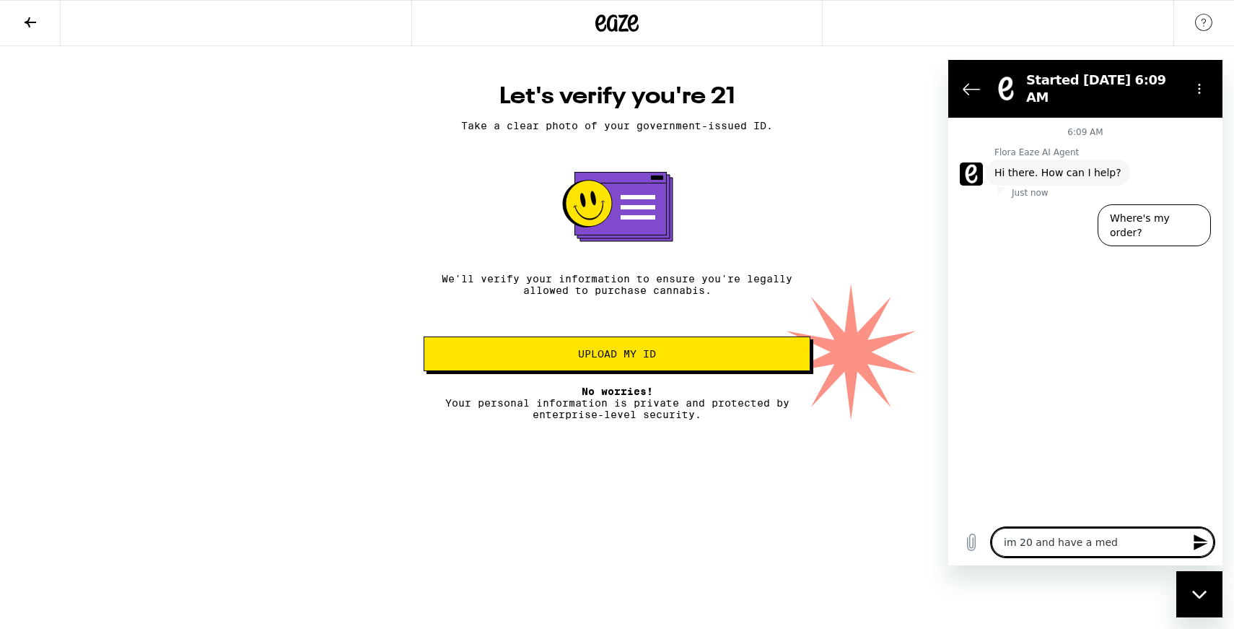
type textarea "im 20 and have a medc"
type textarea "x"
type textarea "im 20 and have a medca"
type textarea "x"
type textarea "im 20 and have a medcar"
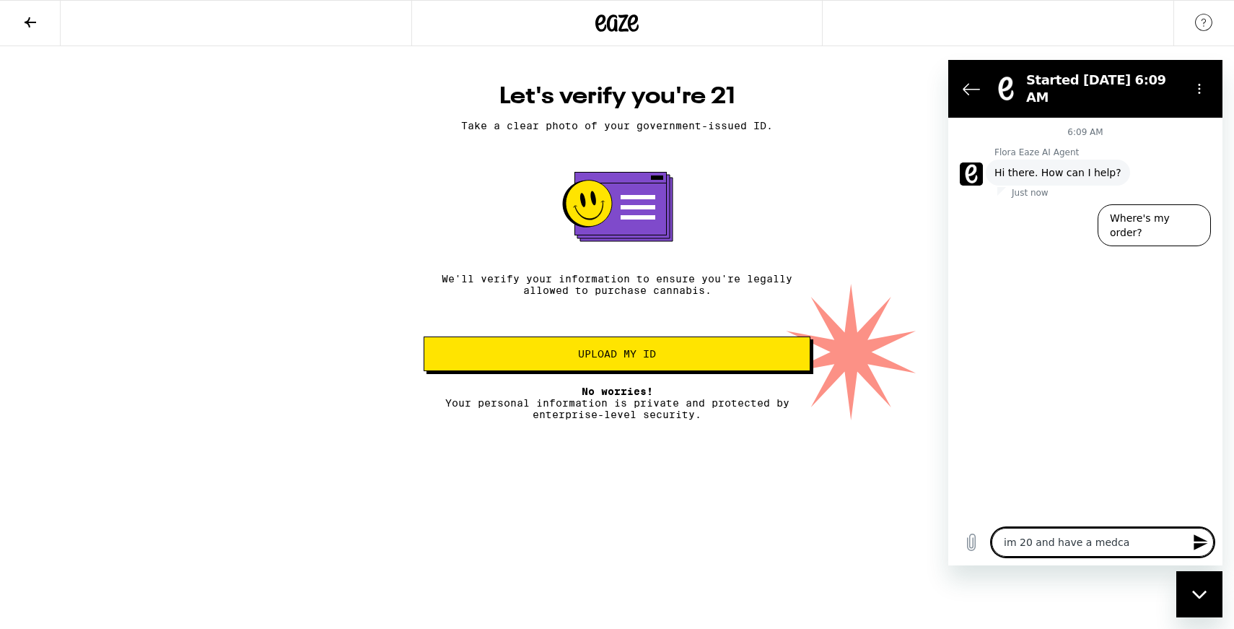
type textarea "x"
type textarea "im 20 and have a medcard"
type textarea "x"
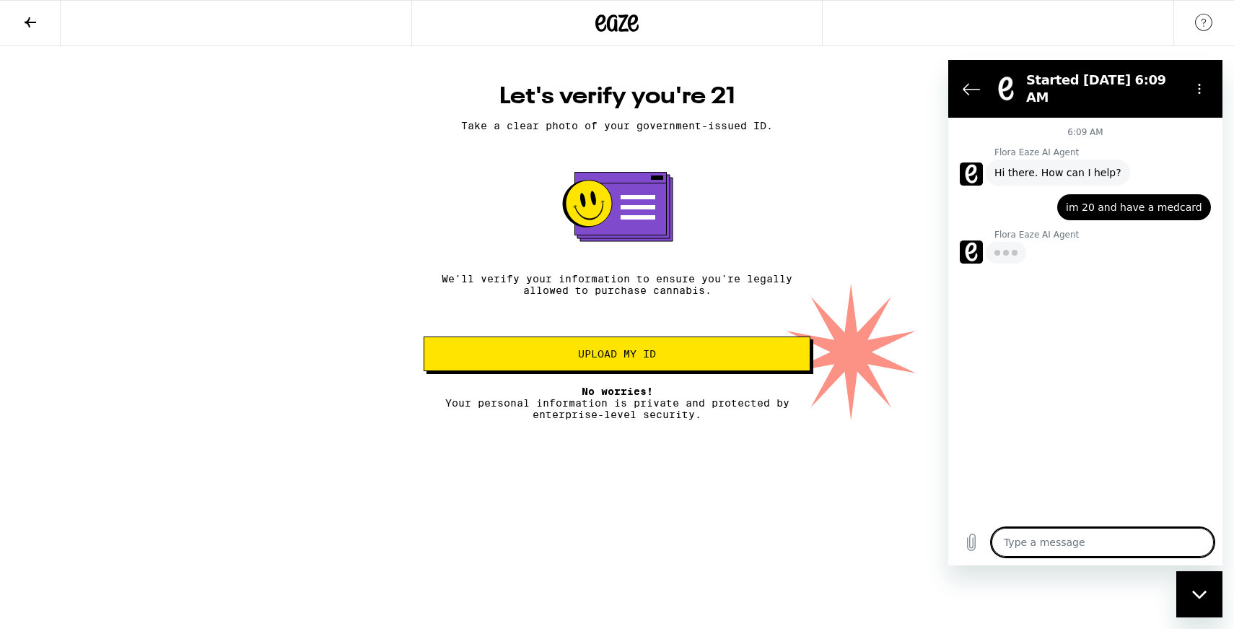
type textarea "x"
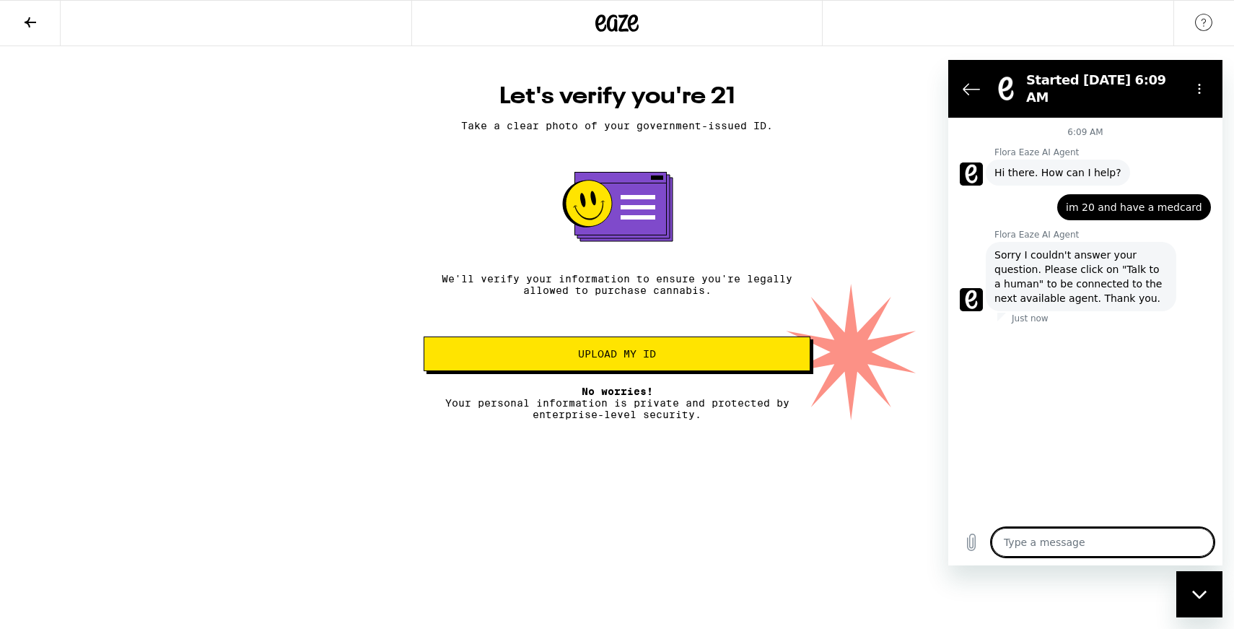
type textarea "i"
type textarea "x"
type textarea "i"
type textarea "x"
type textarea "i h"
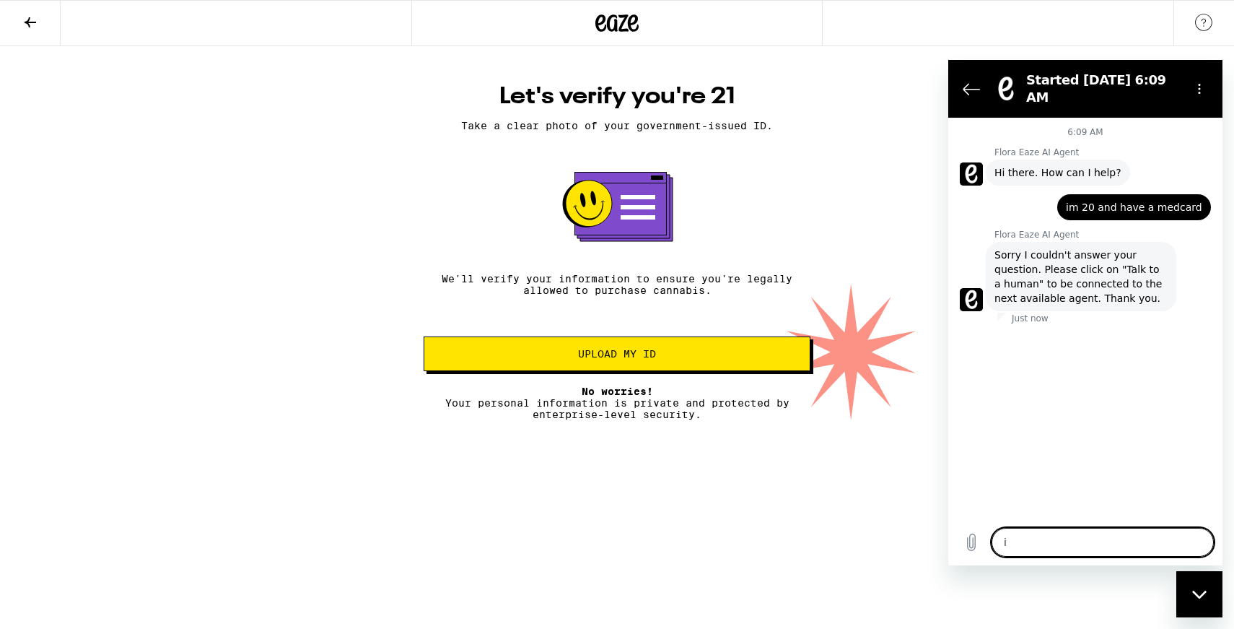
type textarea "x"
type textarea "i ha"
type textarea "x"
type textarea "i hav"
type textarea "x"
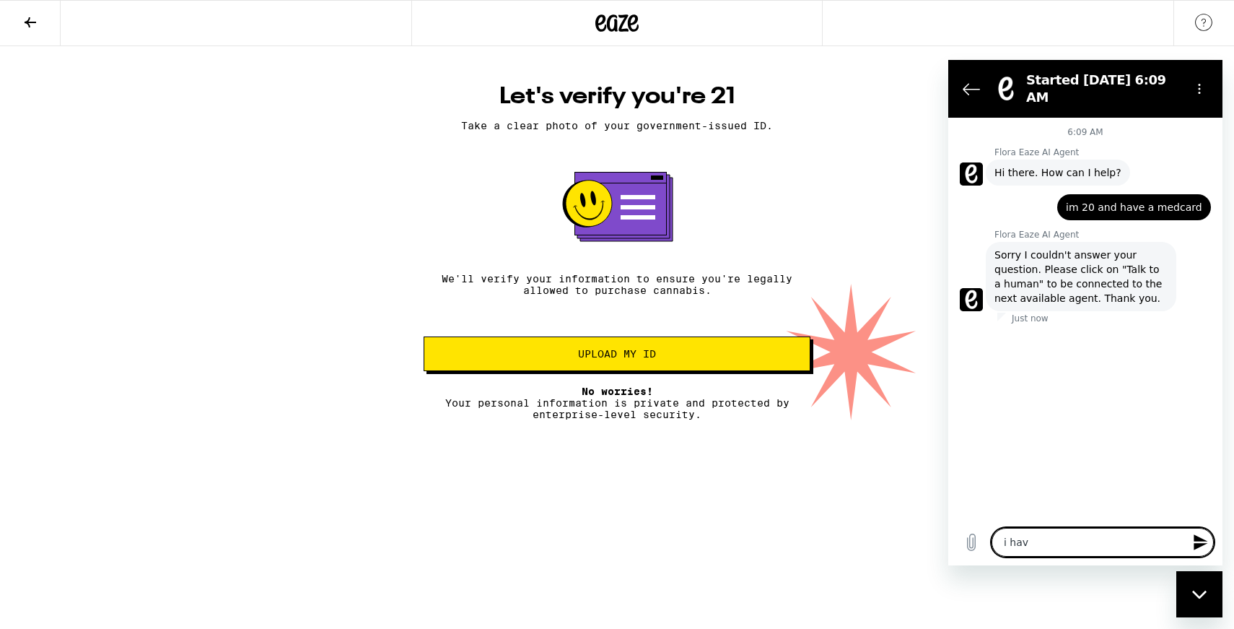
type textarea "i have"
type textarea "x"
type textarea "i have"
type textarea "x"
type textarea "i have a"
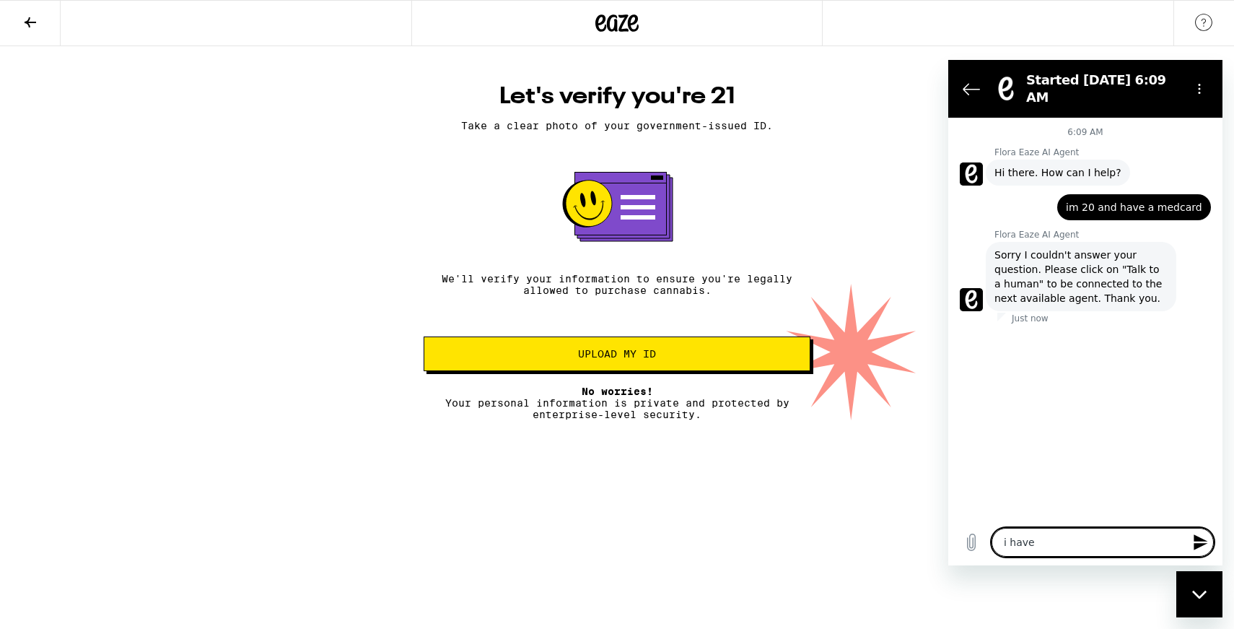
type textarea "x"
type textarea "i have a"
type textarea "x"
type textarea "i have a m"
type textarea "x"
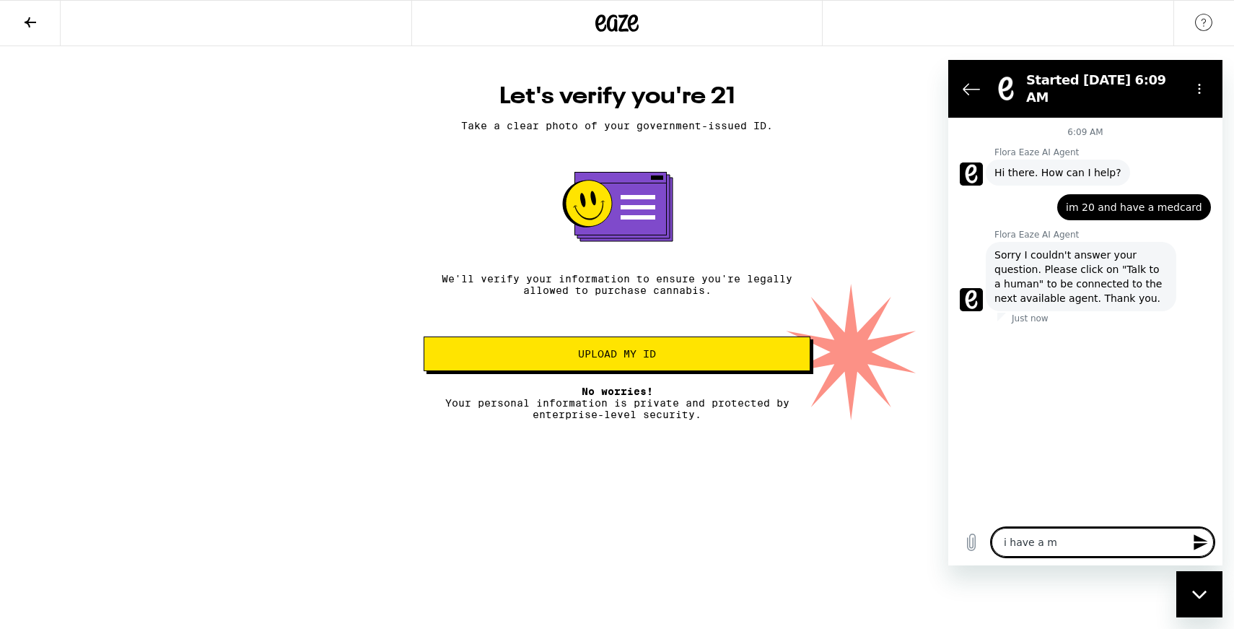
type textarea "i have a me"
type textarea "x"
type textarea "i have a med"
type textarea "x"
type textarea "i have a med"
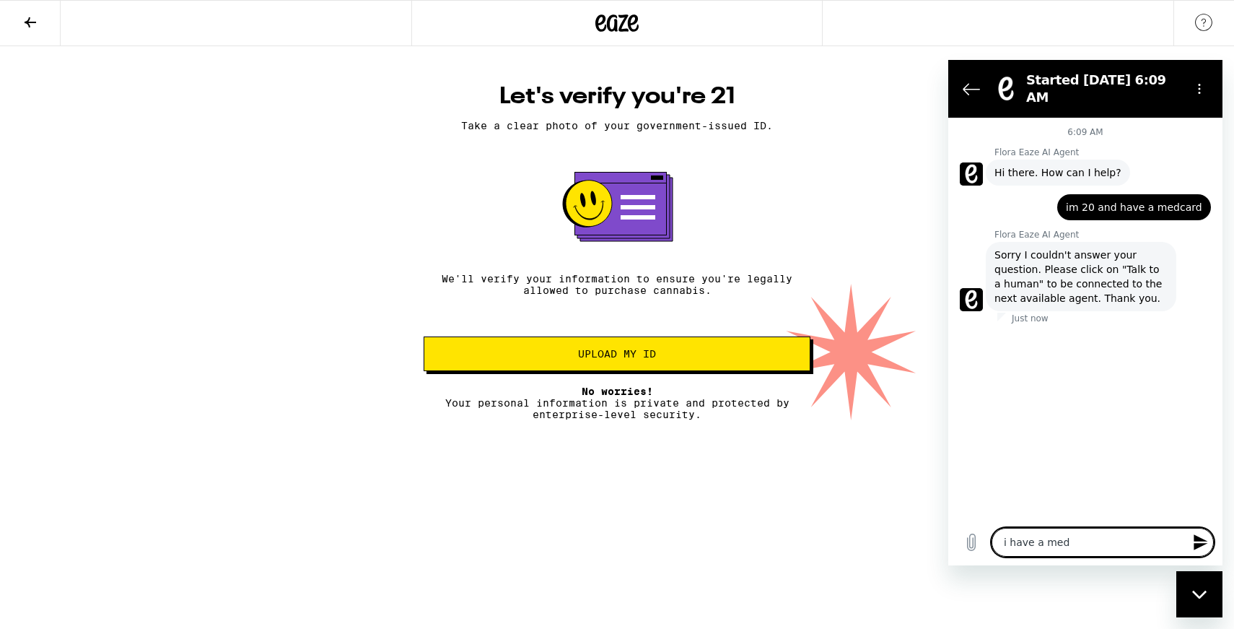
type textarea "x"
type textarea "i have a med c"
type textarea "x"
type textarea "i have a med ca"
type textarea "x"
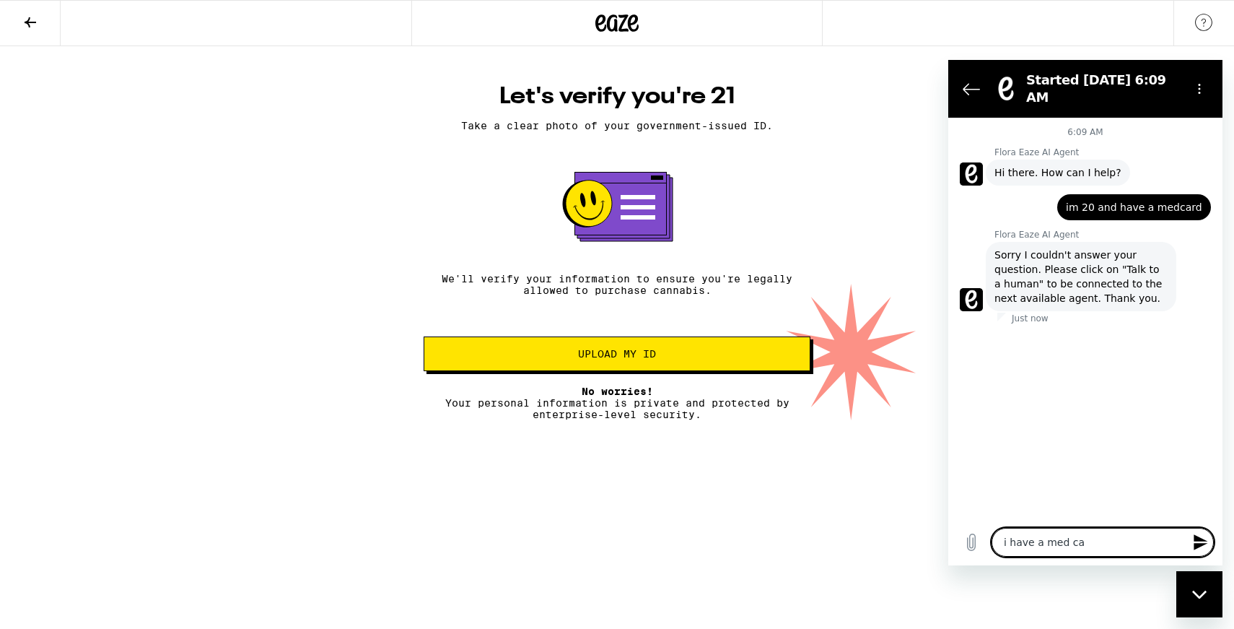
type textarea "i have a med car"
type textarea "x"
type textarea "i have a med card"
type textarea "x"
type textarea "i have a med card"
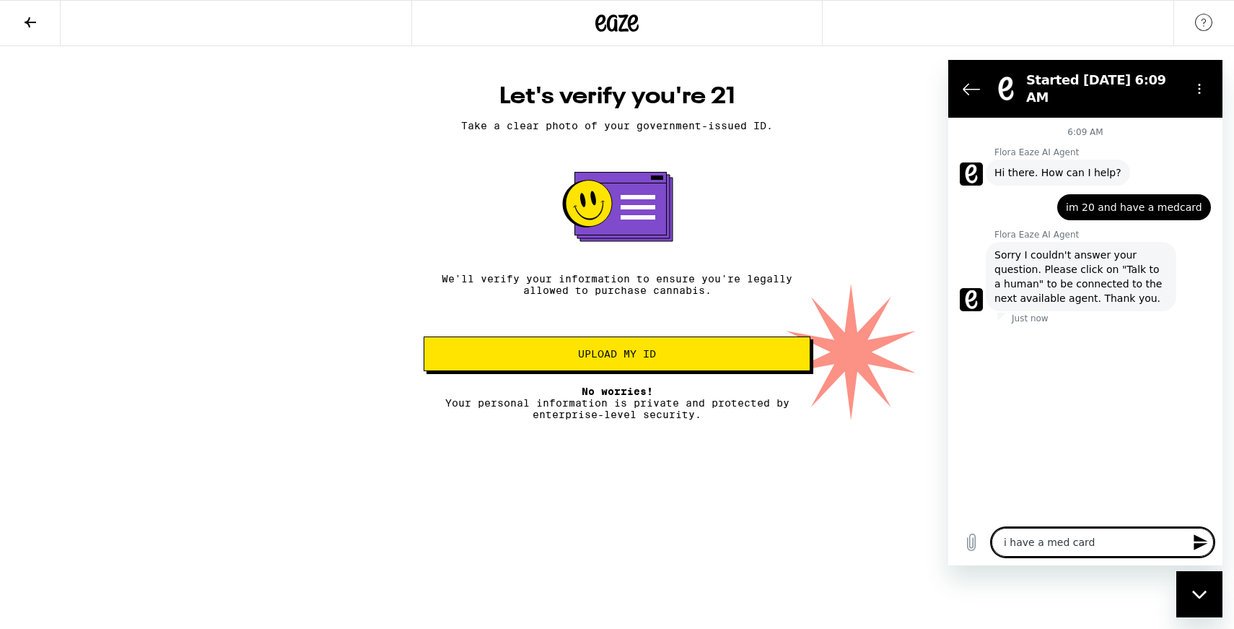
type textarea "x"
type textarea "i have a med card c"
type textarea "x"
type textarea "i have a med card ca"
type textarea "x"
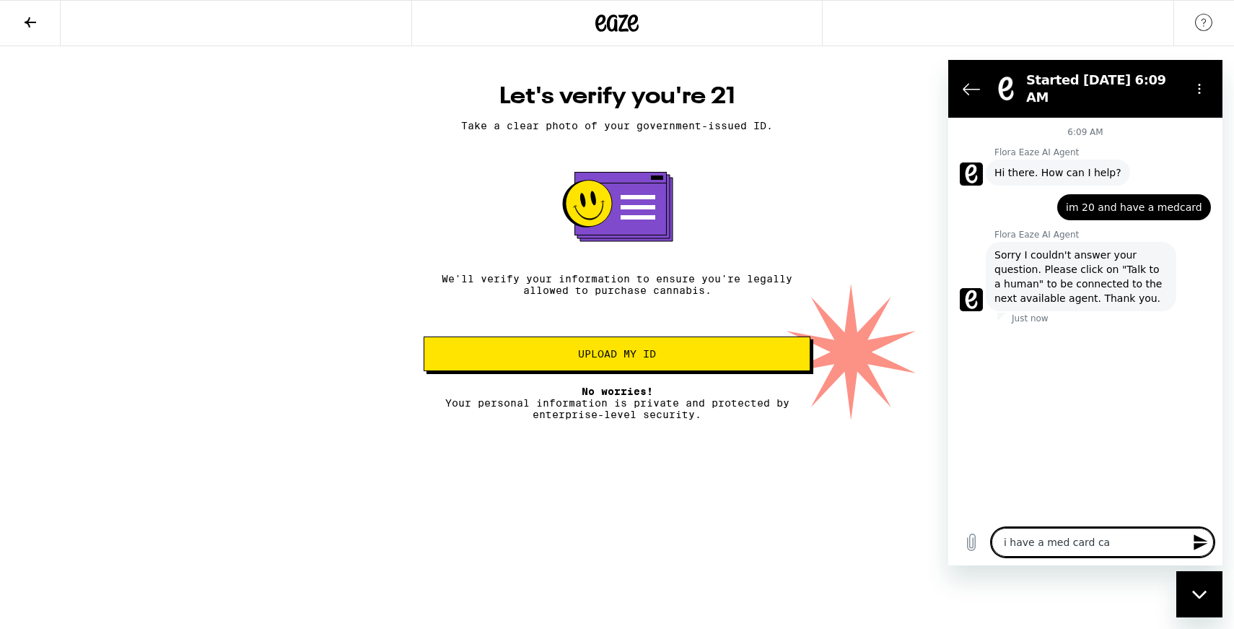
type textarea "i have a med card can"
type textarea "x"
type textarea "i have a med card ca"
type textarea "x"
type textarea "i have a med card c"
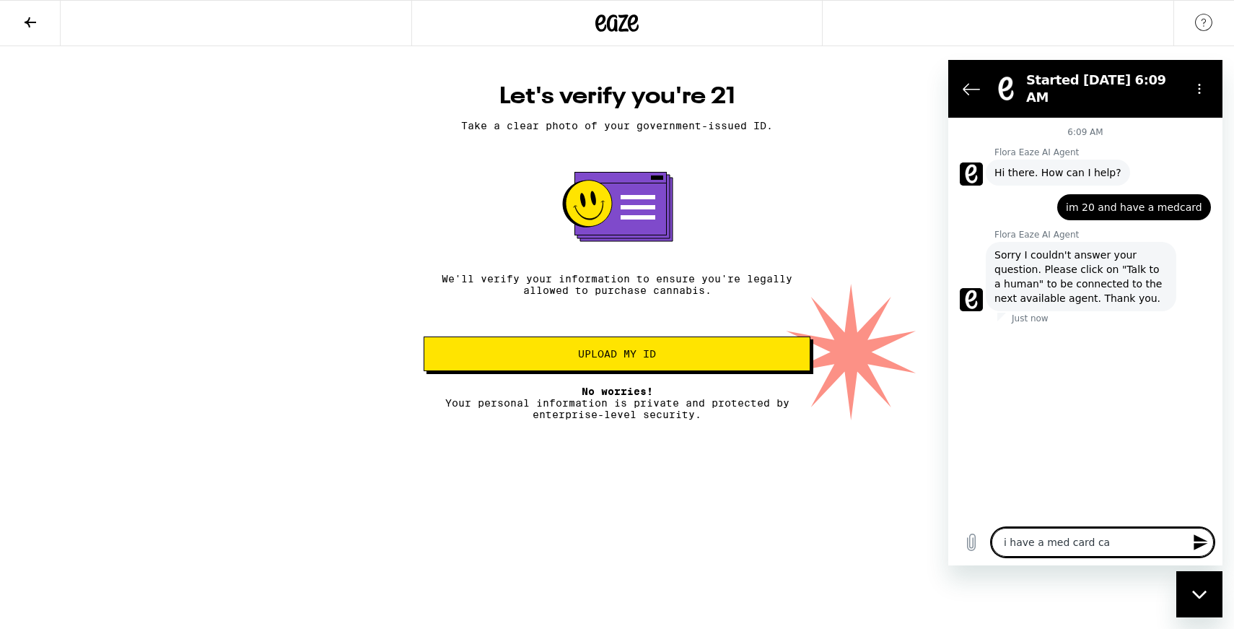
type textarea "x"
type textarea "i have a med card"
type textarea "x"
type textarea "i have a med card b"
type textarea "x"
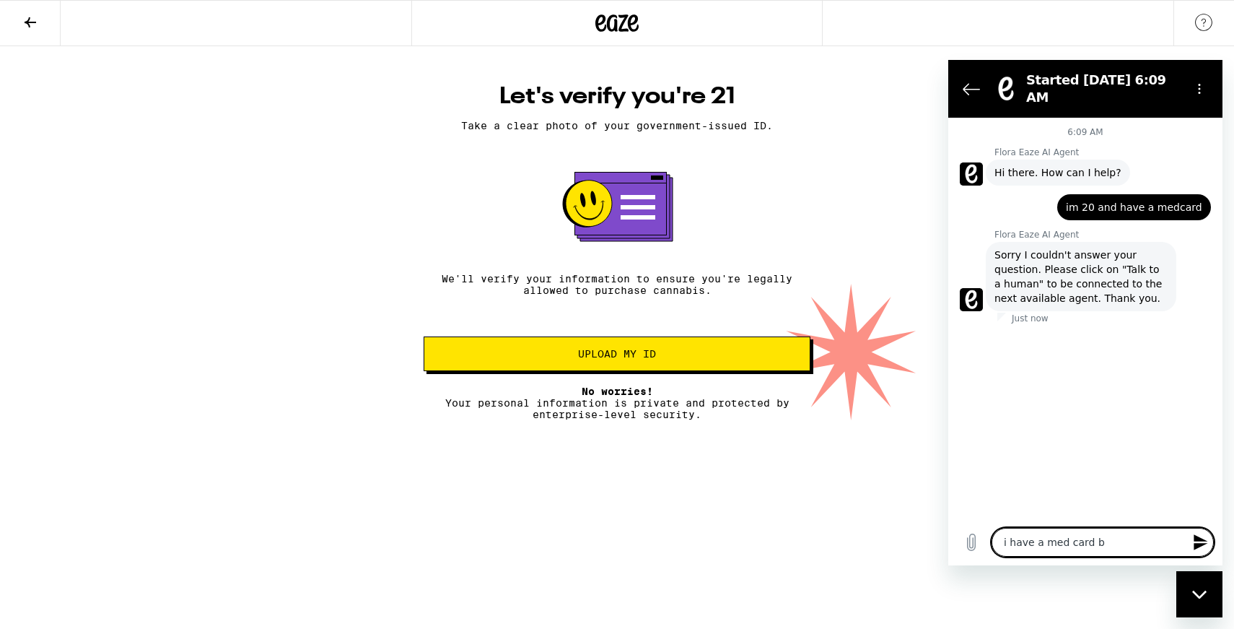
type textarea "i have a med card bu"
type textarea "x"
type textarea "i have a med card but"
type textarea "x"
type textarea "i have a med card but"
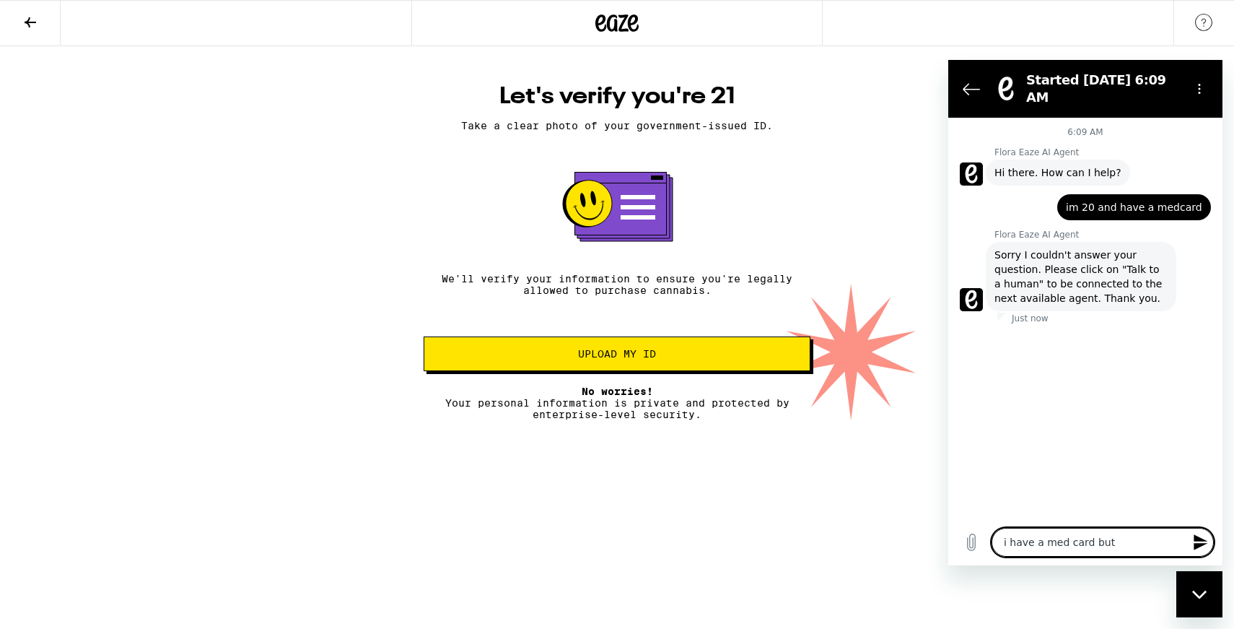
type textarea "x"
type textarea "i have a med card but i"
type textarea "x"
type textarea "i have a med card but i"
type textarea "x"
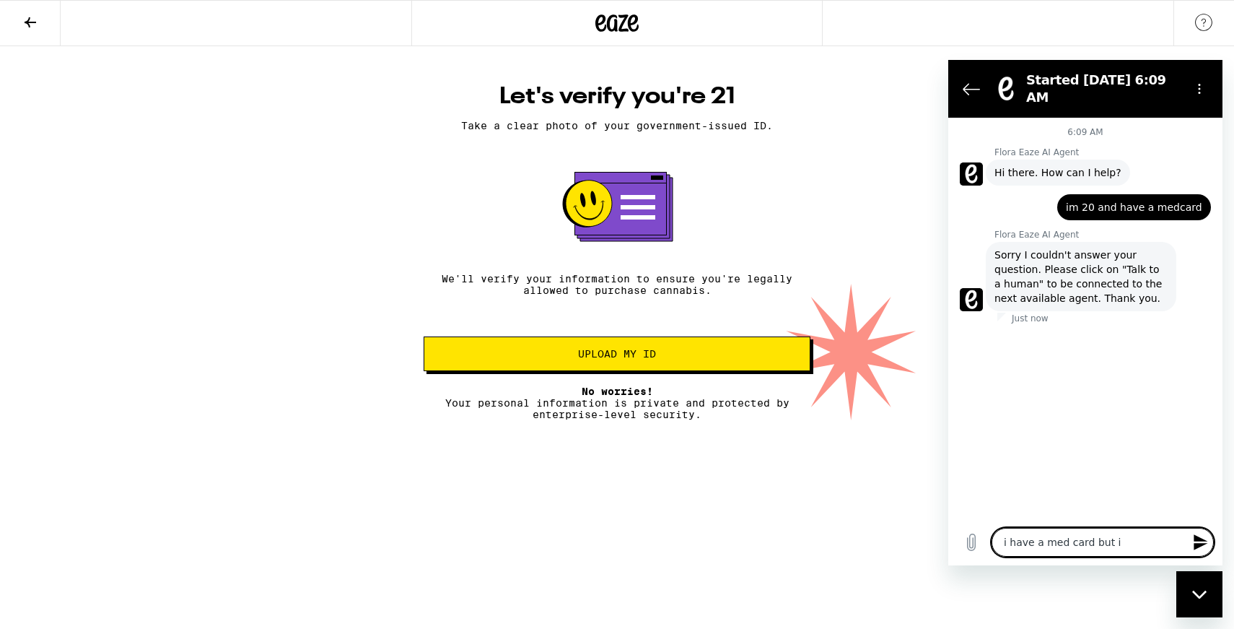
type textarea "i have a med card but i a"
type textarea "x"
type textarea "i have a med card but i am"
type textarea "x"
type textarea "i have a med card but i am"
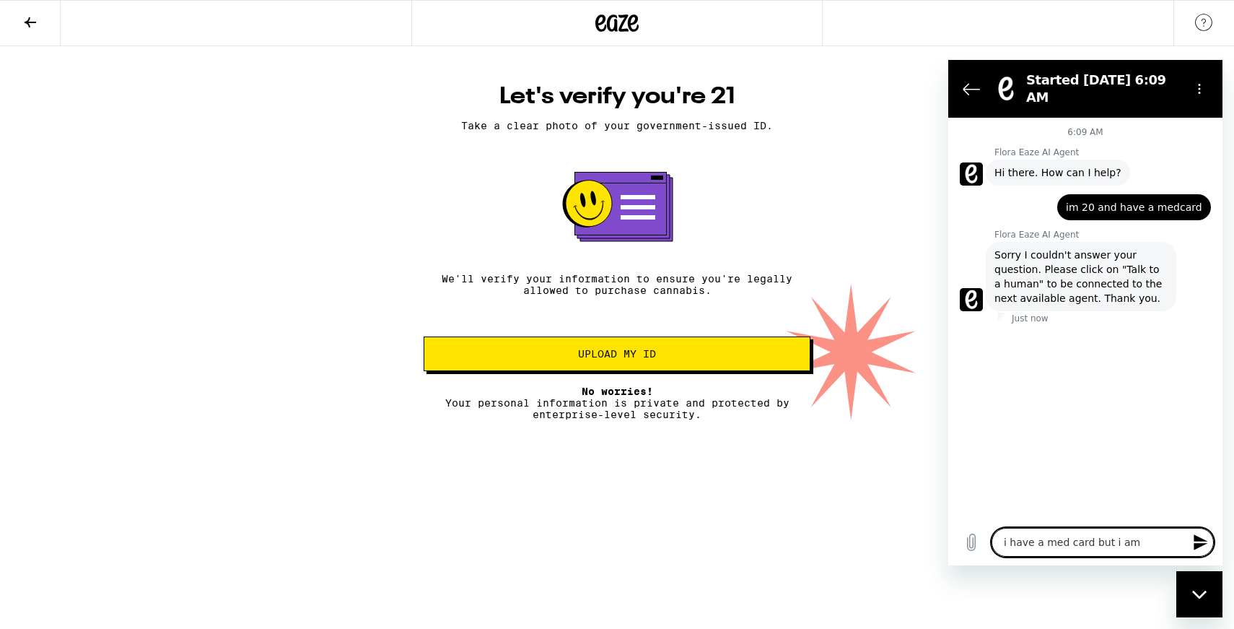
type textarea "x"
type textarea "i have a med card but i am 2"
type textarea "x"
type textarea "i have a med card but i am 20"
type textarea "x"
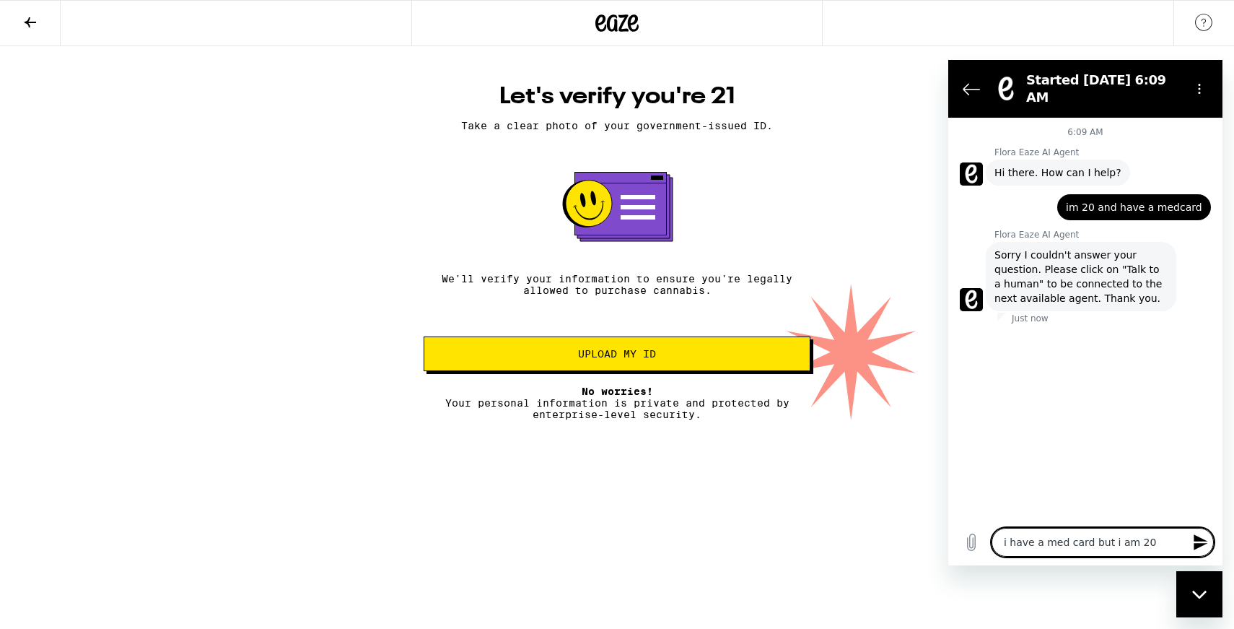
type textarea "i have a med card but i am 20"
type textarea "x"
type textarea "i have a med card but i am 20 c"
type textarea "x"
type textarea "i have a med card but i am 20 ca"
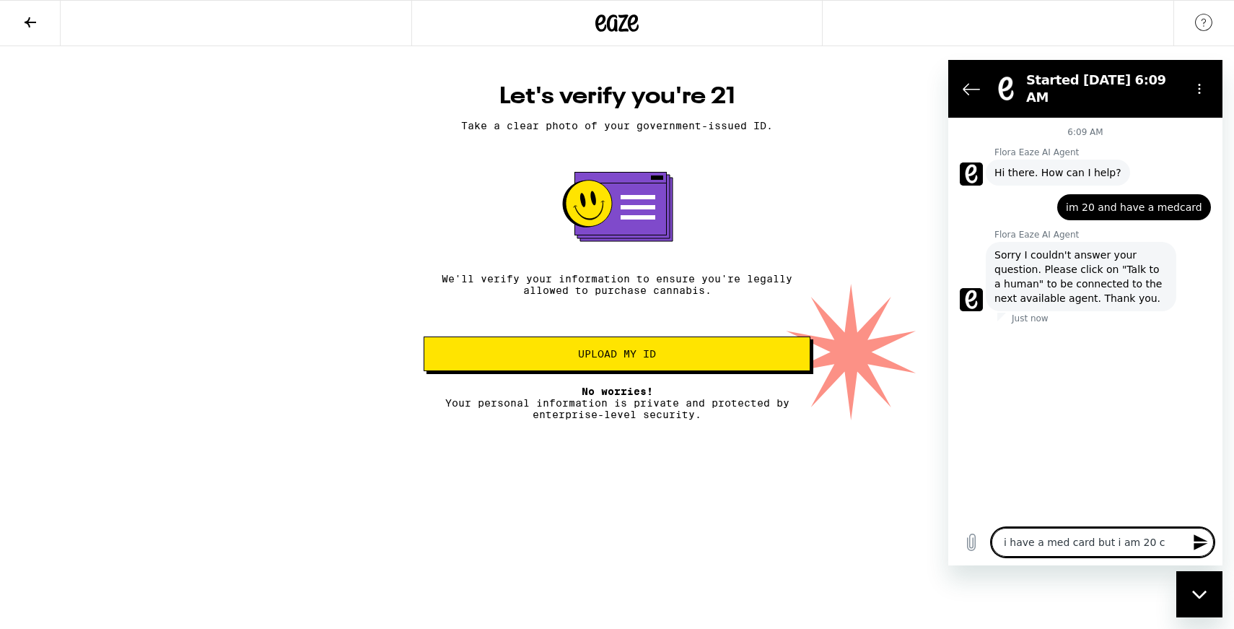
type textarea "x"
type textarea "i have a med card but i am 20 can"
type textarea "x"
type textarea "i have a med card but i am 20 can"
type textarea "x"
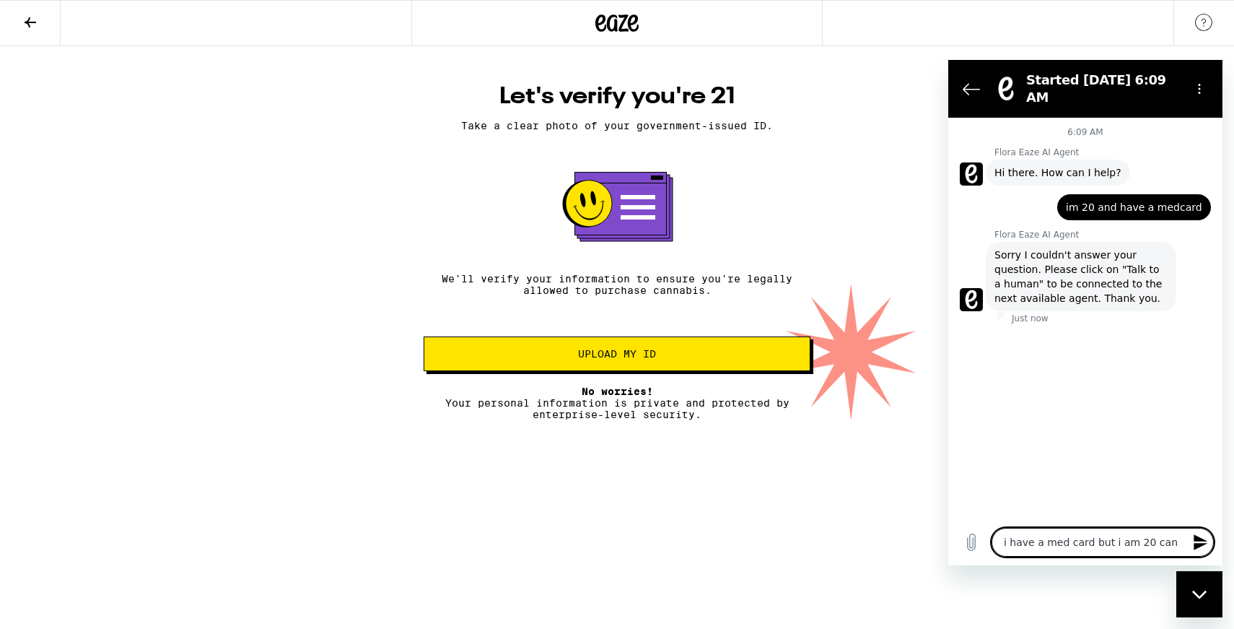
type textarea "i have a med card but i am 20 can i"
type textarea "x"
type textarea "i have a med card but i am 20 can i"
type textarea "x"
type textarea "i have a med card but i am 20 can i s"
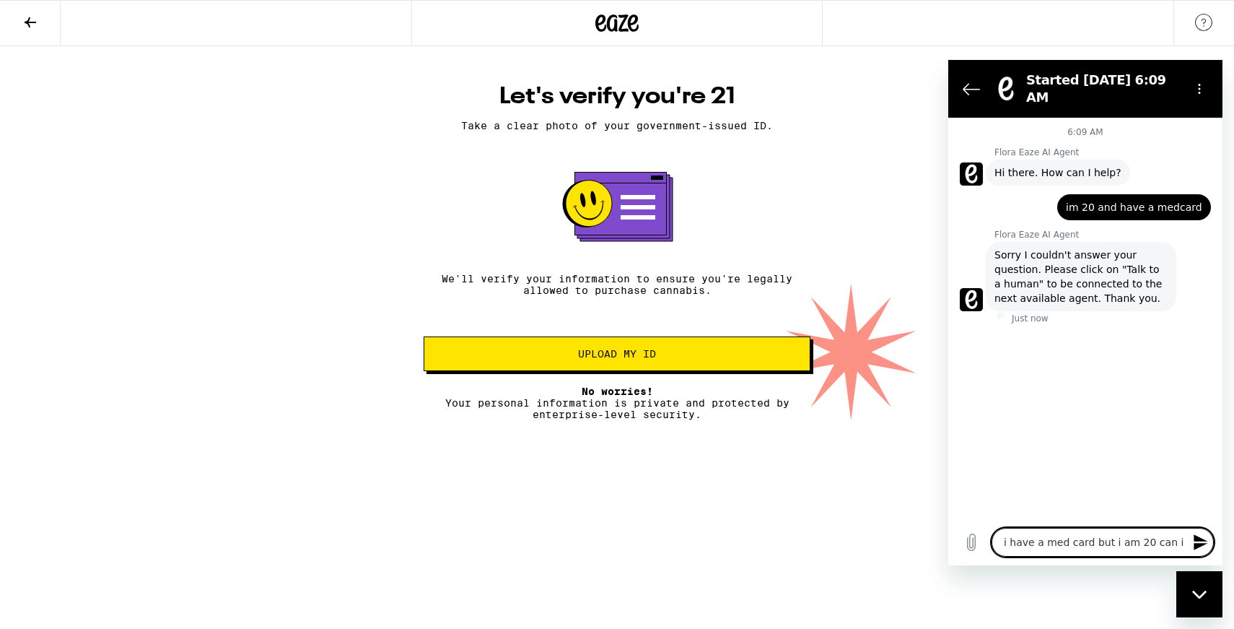
type textarea "x"
type textarea "i have a med card but i am 20 can i st"
type textarea "x"
type textarea "i have a med card but i am 20 can i sti"
type textarea "x"
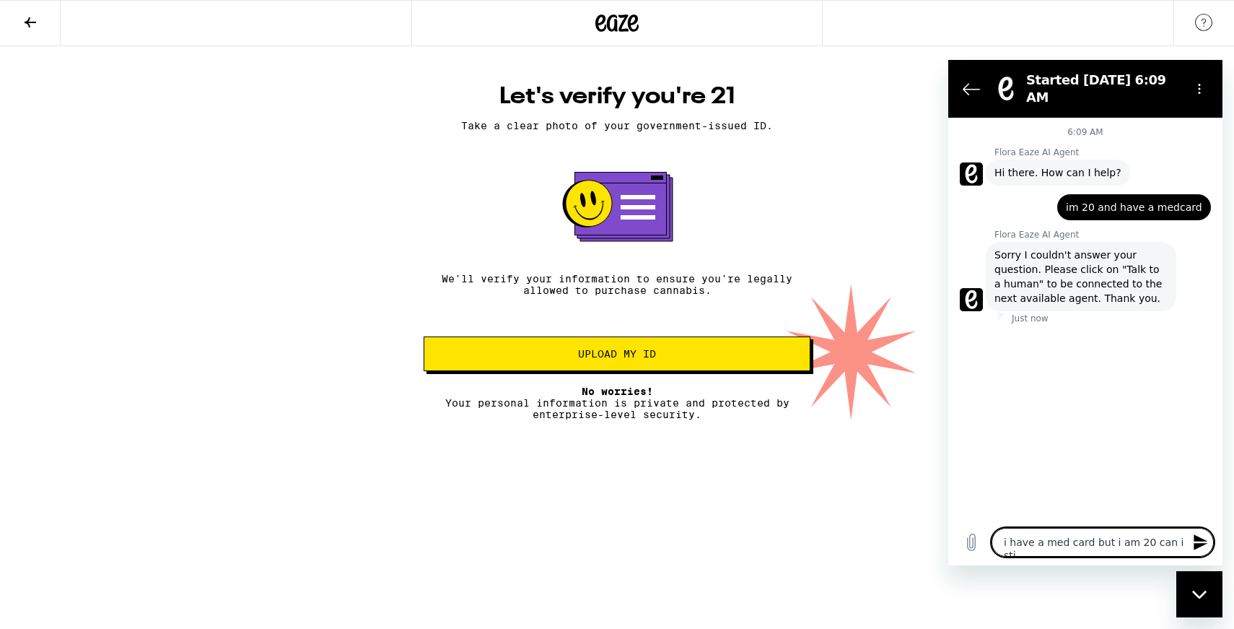
type textarea "i have a med card but i am 20 can i stil"
type textarea "x"
type textarea "i have a med card but i am 20 can i still"
type textarea "x"
type textarea "i have a med card but i am 20 can i still"
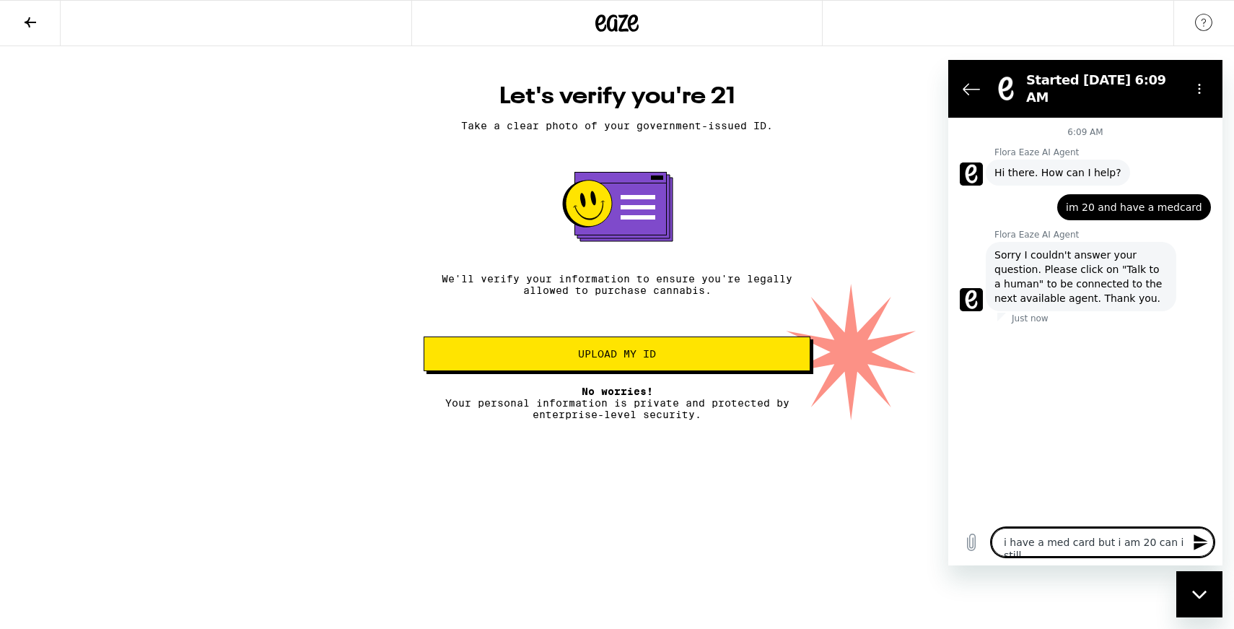
type textarea "x"
type textarea "i have a med card but i am 20 can i still u"
type textarea "x"
type textarea "i have a med card but i am 20 can i still us"
type textarea "x"
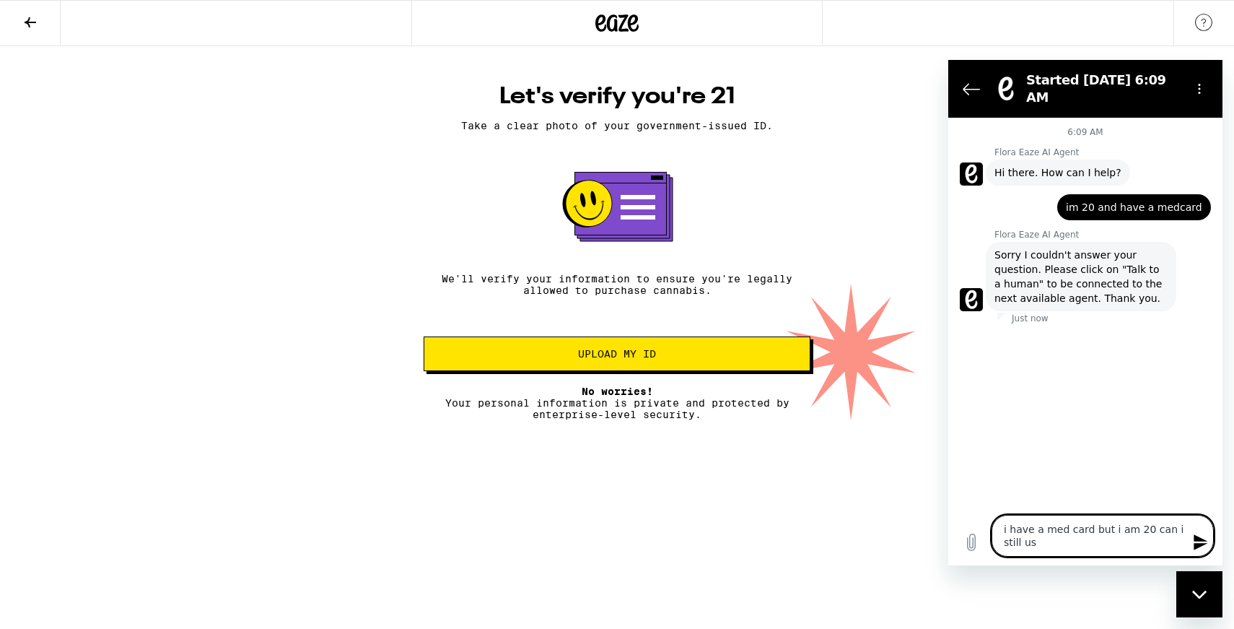
type textarea "i have a med card but i am 20 can i still use"
type textarea "x"
type textarea "i have a med card but i am 20 can i still use"
type textarea "x"
type textarea "i have a med card but i am 20 can i still use t"
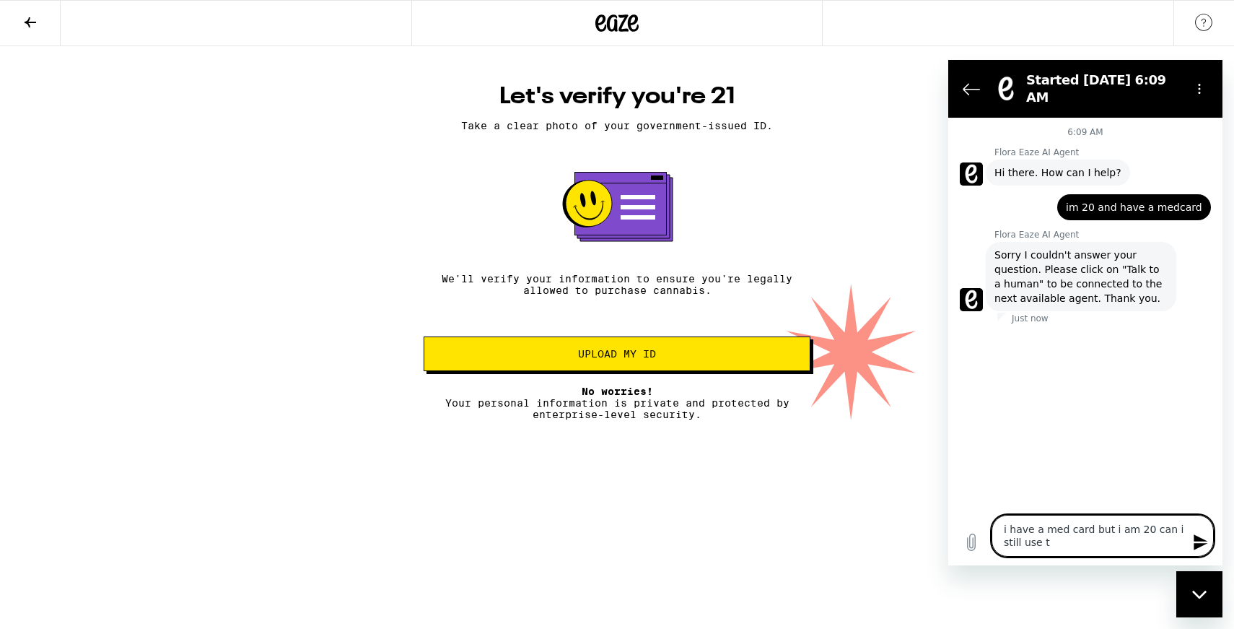
type textarea "x"
type textarea "i have a med card but i am 20 can i still use th"
type textarea "x"
type textarea "i have a med card but i am 20 can i still use the"
type textarea "x"
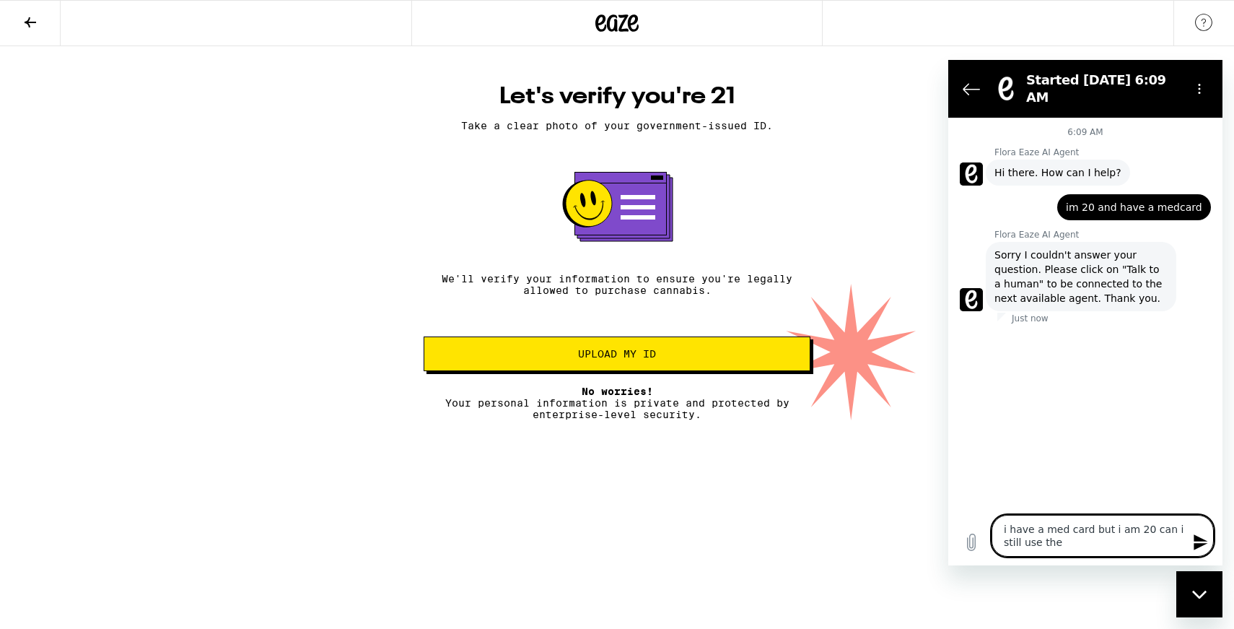
type textarea "i have a med card but i am 20 can i still use the"
type textarea "x"
type textarea "i have a med card but i am 20 can i still use the w"
type textarea "x"
type textarea "i have a med card but i am 20 can i still use the we"
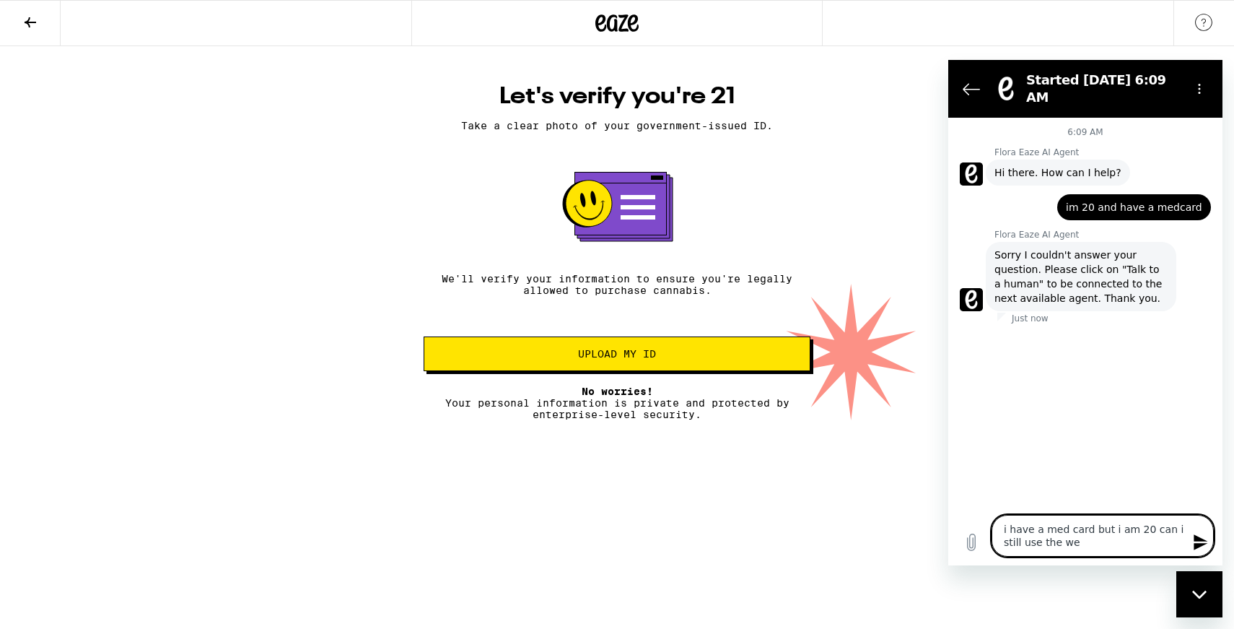
type textarea "x"
type textarea "i have a med card but i am 20 can i still use the web"
type textarea "x"
type textarea "i have a med card but i am 20 can i still use the webs"
type textarea "x"
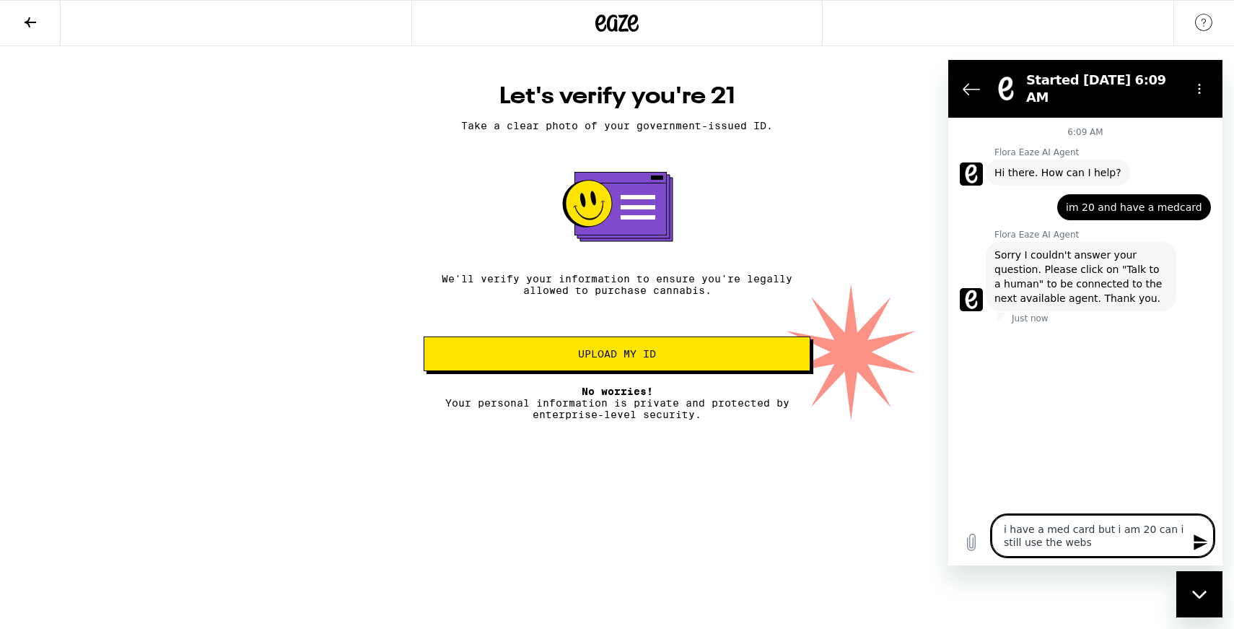
type textarea "i have a med card but i am 20 can i still use the websi"
type textarea "x"
type textarea "i have a med card but i am 20 can i still use the websit"
type textarea "x"
type textarea "i have a med card but i am 20 can i still use the website"
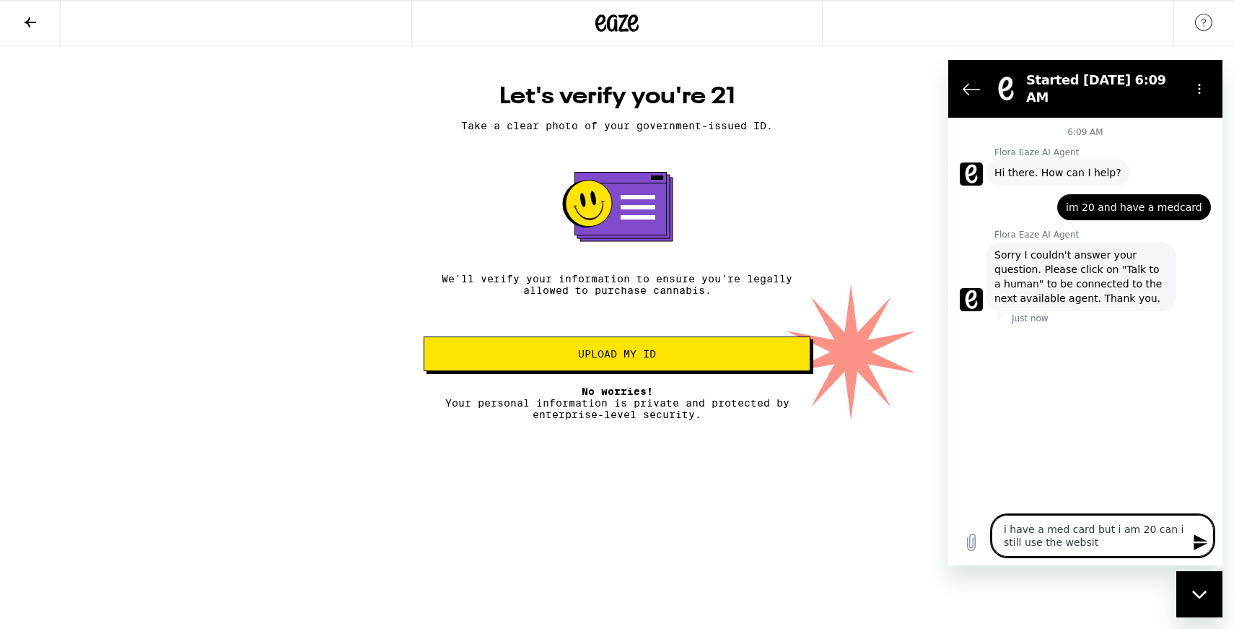
type textarea "x"
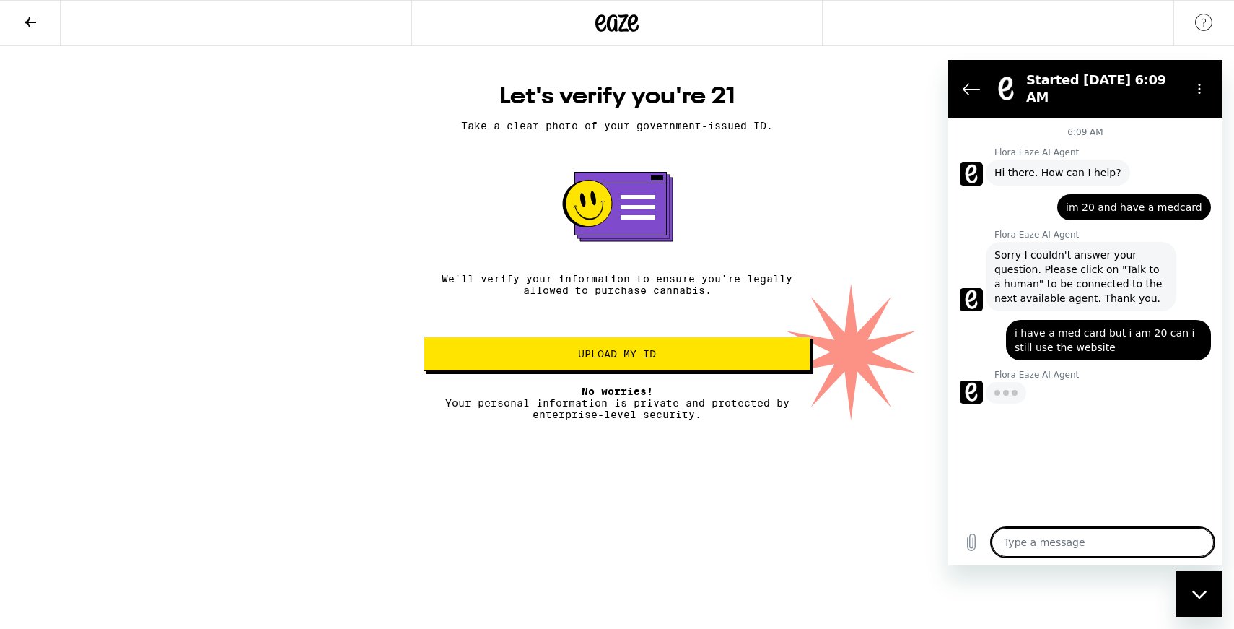
type textarea "x"
